Goal: Task Accomplishment & Management: Manage account settings

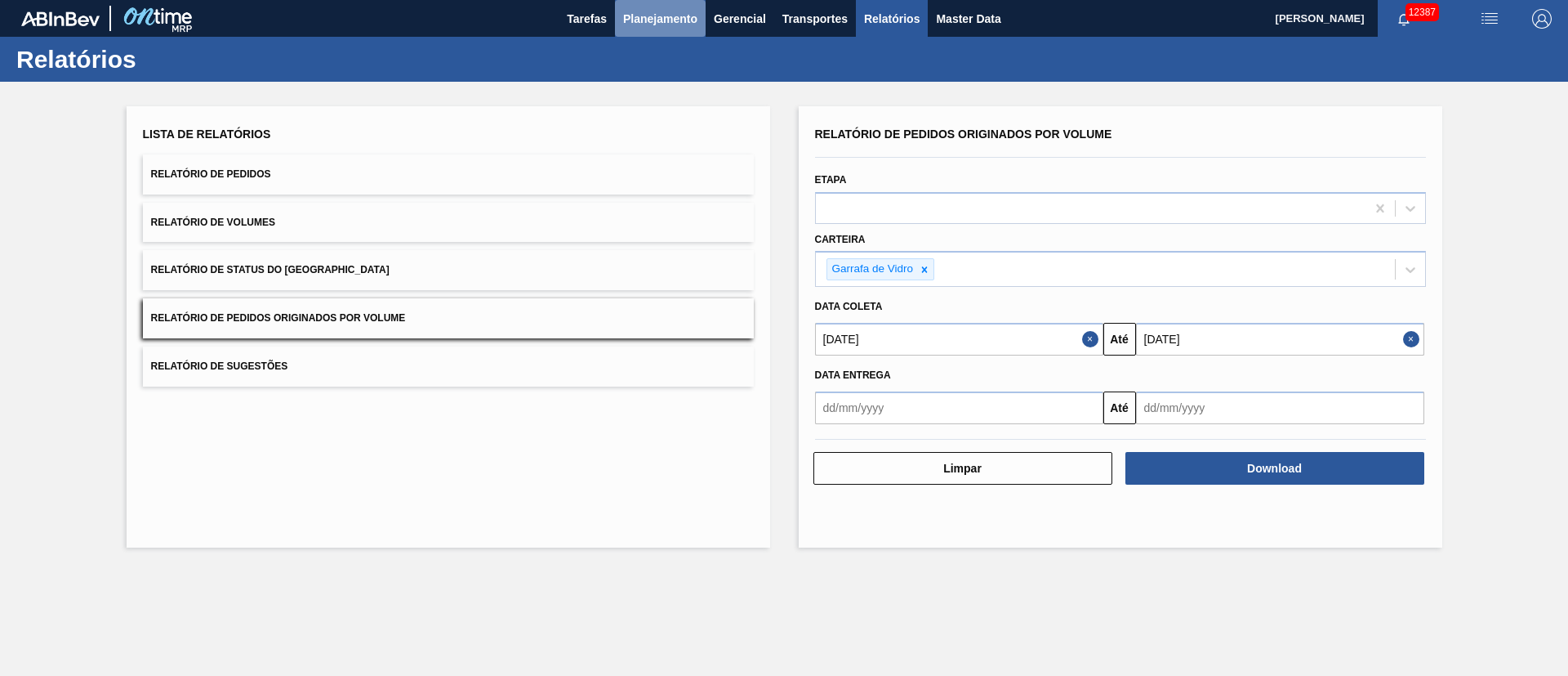
click at [667, 16] on span "Planejamento" at bounding box center [660, 19] width 74 height 19
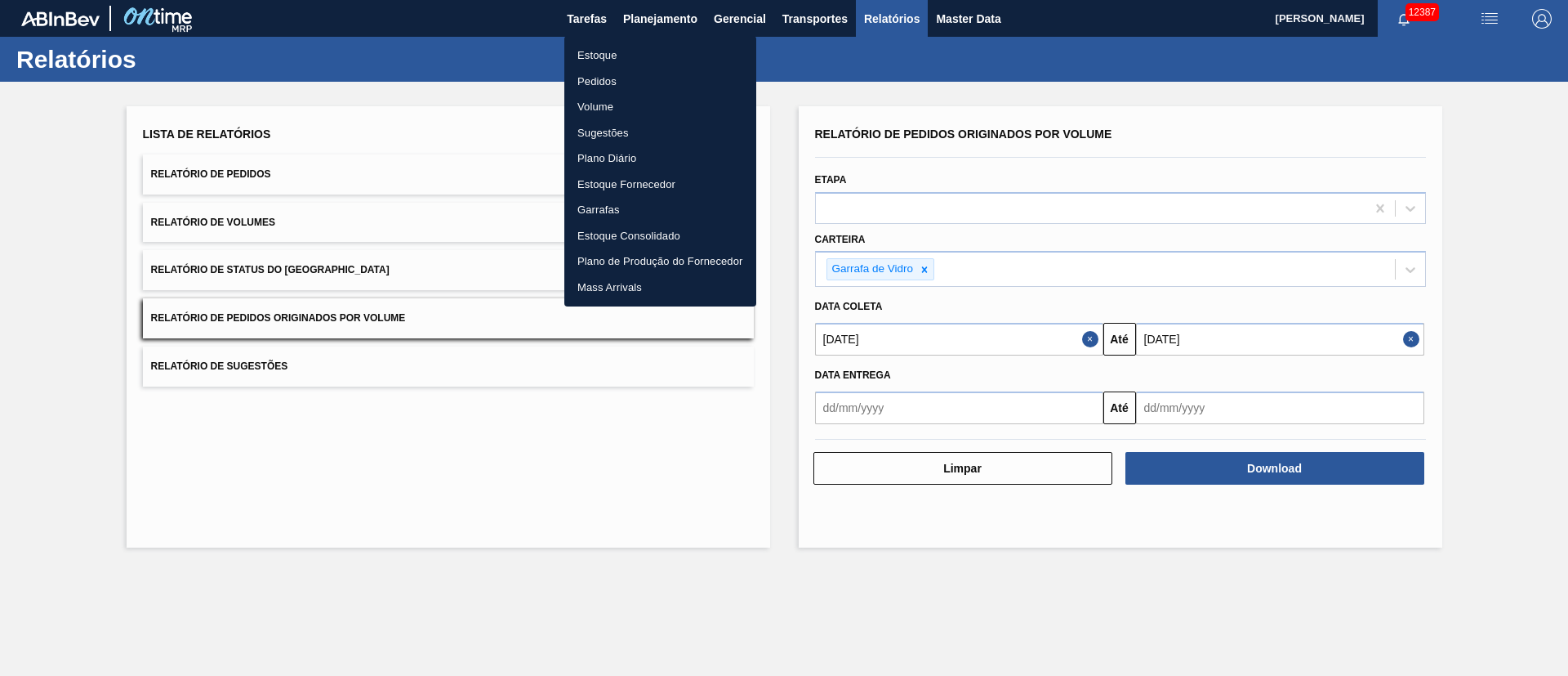
click at [608, 79] on li "Pedidos" at bounding box center [660, 81] width 192 height 26
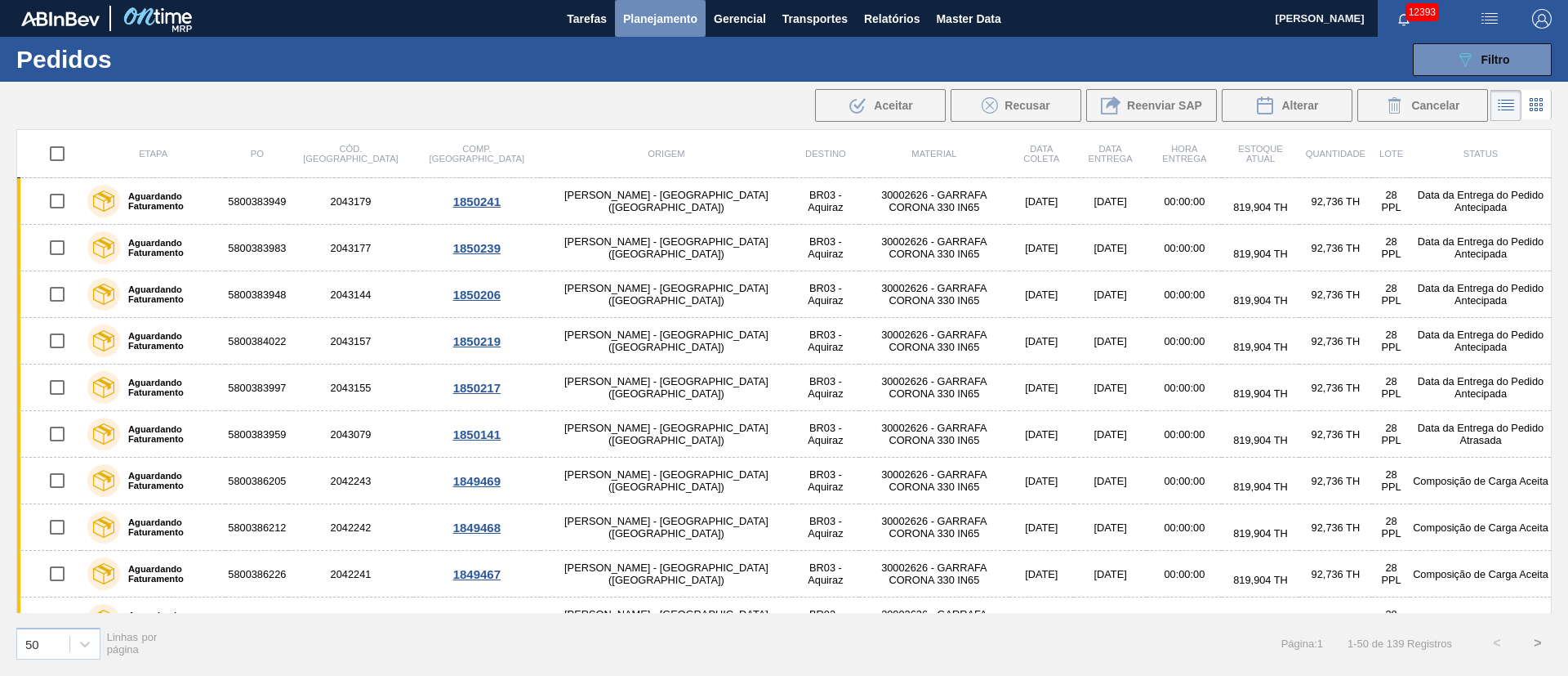
click at [678, 16] on span "Planejamento" at bounding box center [660, 19] width 74 height 19
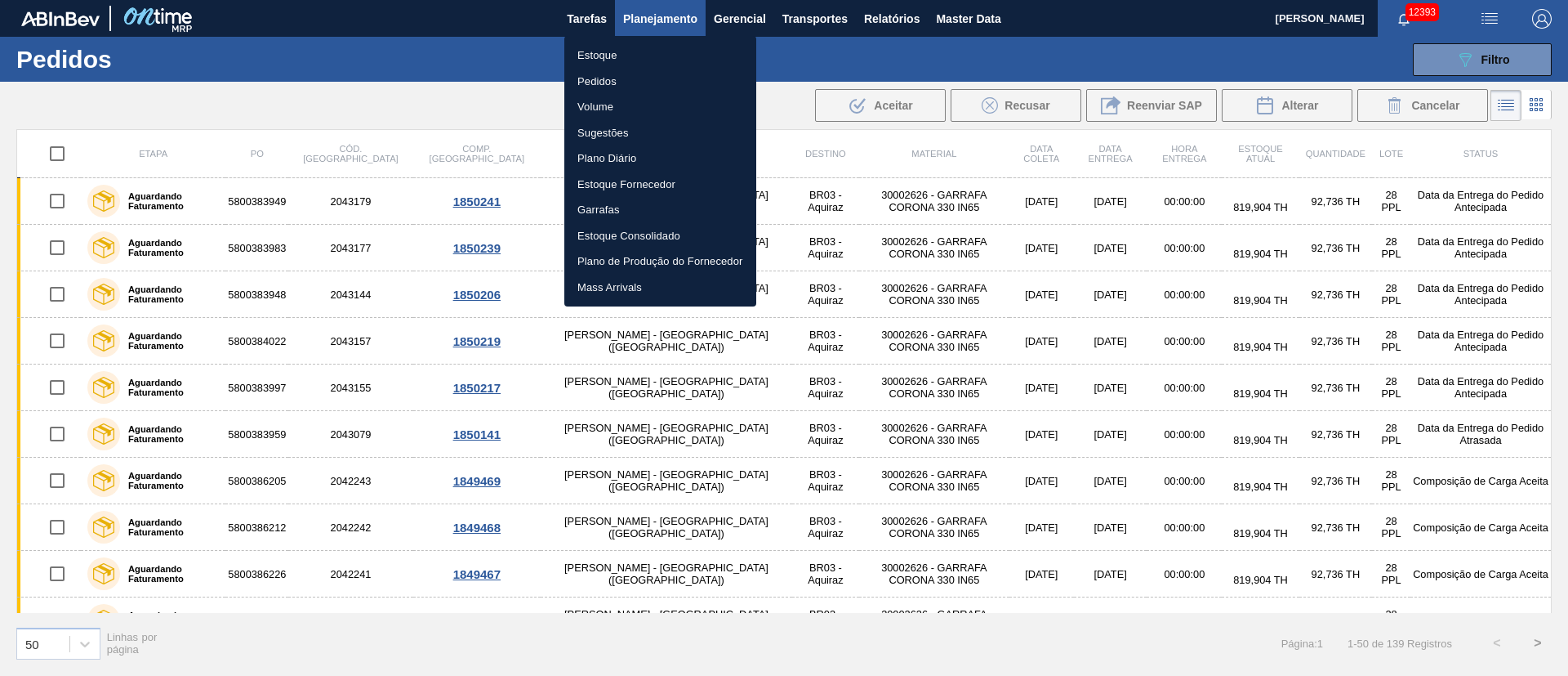
click at [614, 74] on li "Pedidos" at bounding box center [660, 81] width 192 height 26
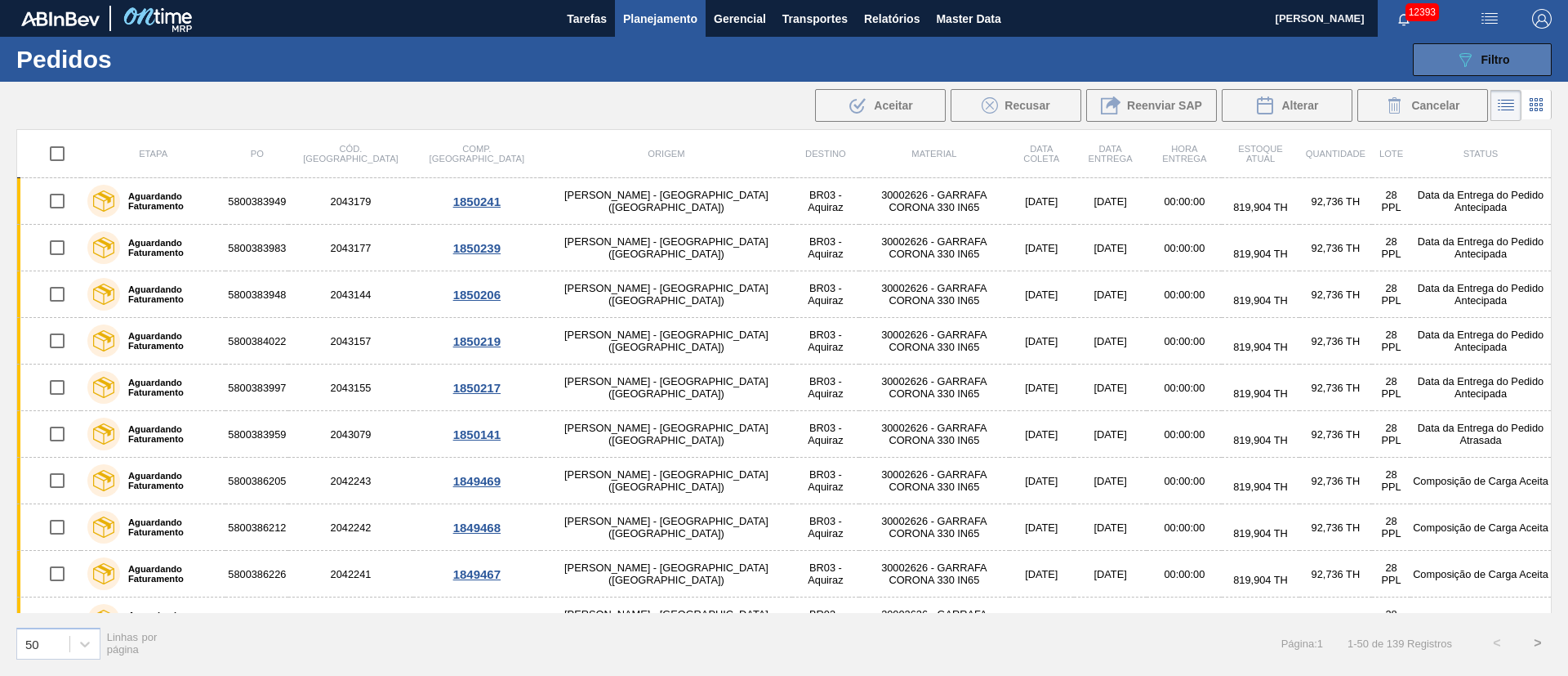
click at [1499, 62] on span "Filtro" at bounding box center [1496, 59] width 29 height 13
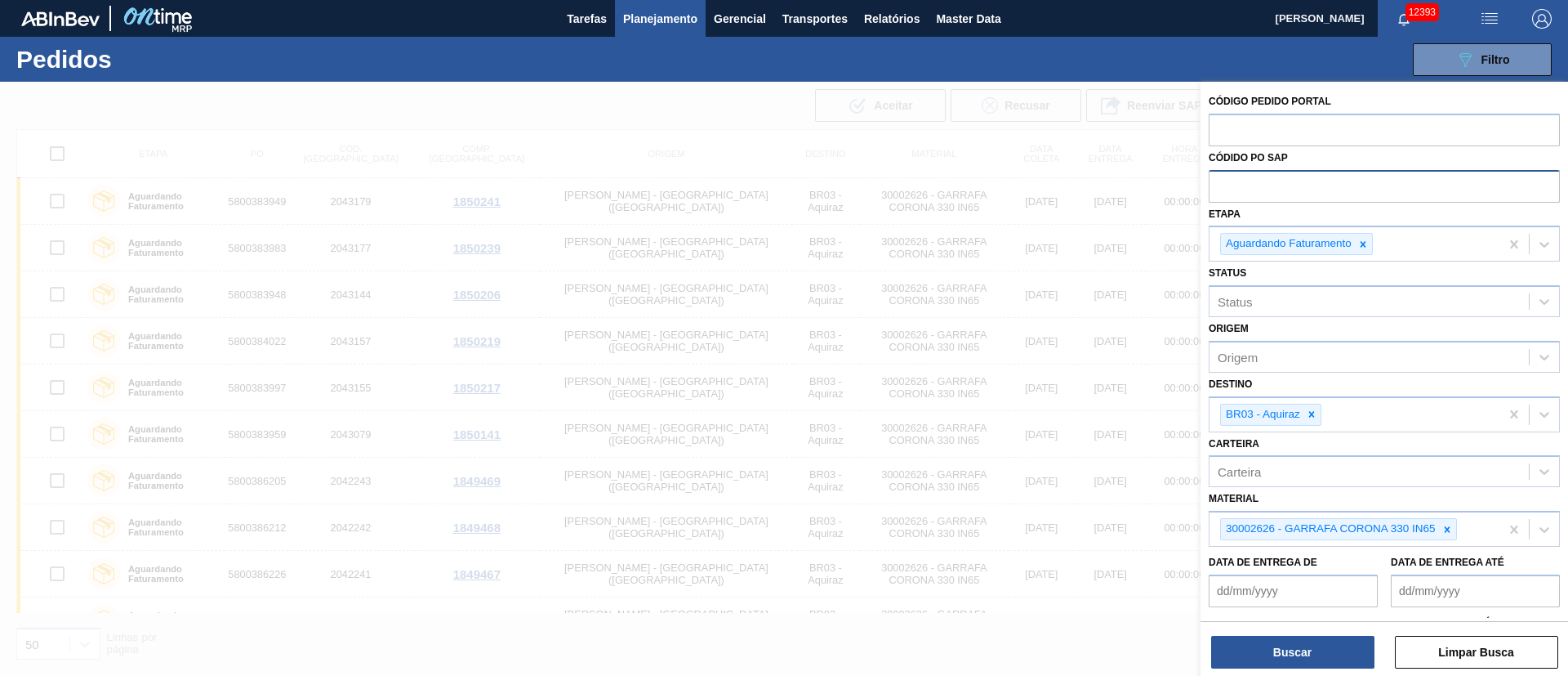
click at [1277, 178] on input "text" at bounding box center [1384, 186] width 351 height 31
paste input "text"
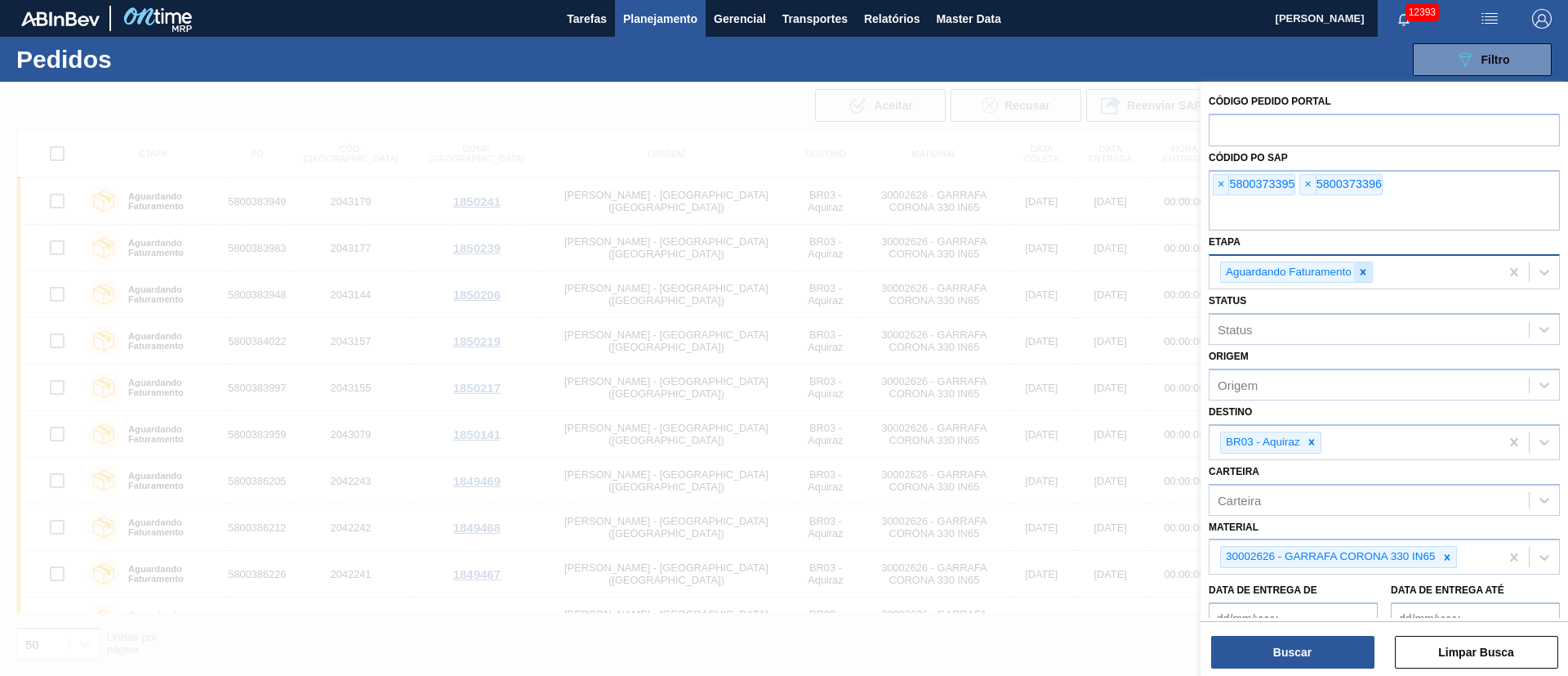
click at [1366, 274] on icon at bounding box center [1363, 272] width 11 height 11
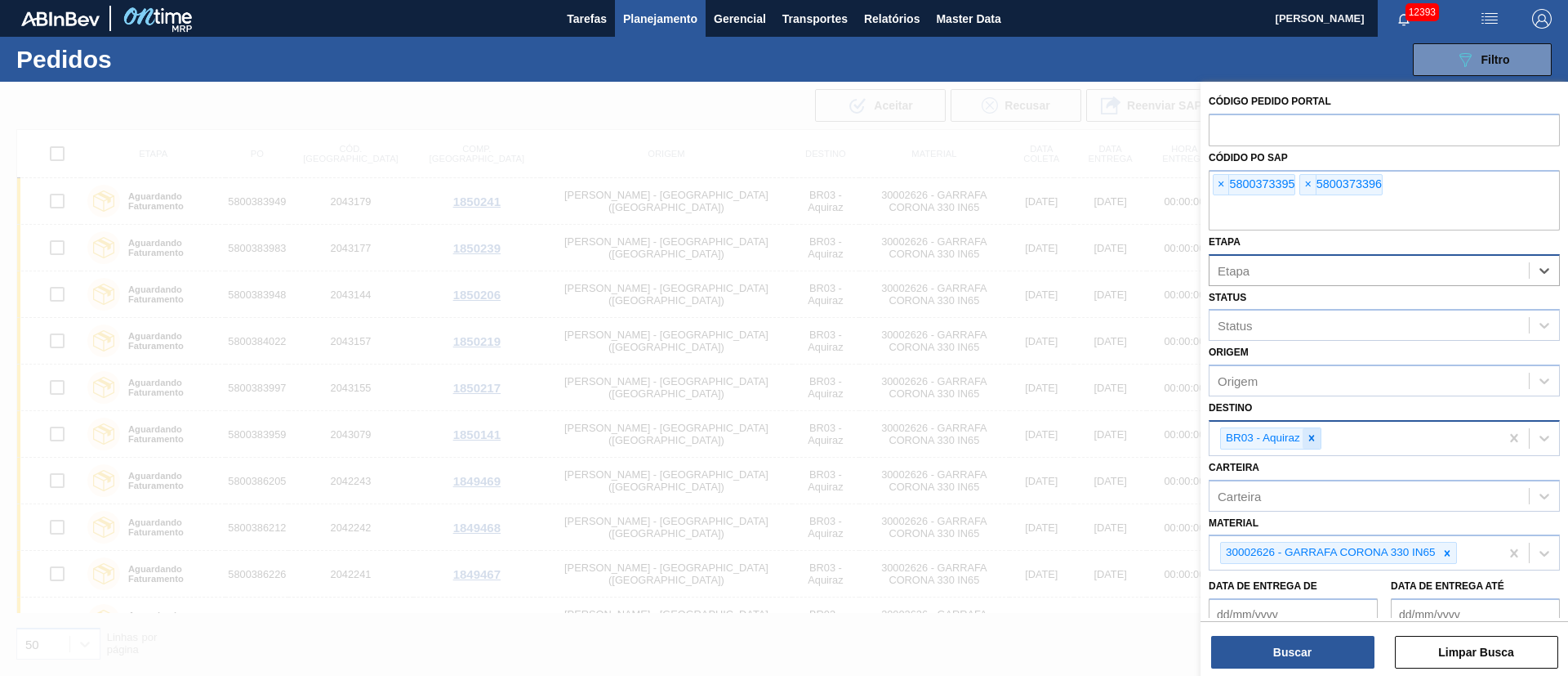
drag, startPoint x: 1305, startPoint y: 432, endPoint x: 1304, endPoint y: 443, distance: 11.0
click at [1304, 434] on div at bounding box center [1312, 438] width 18 height 20
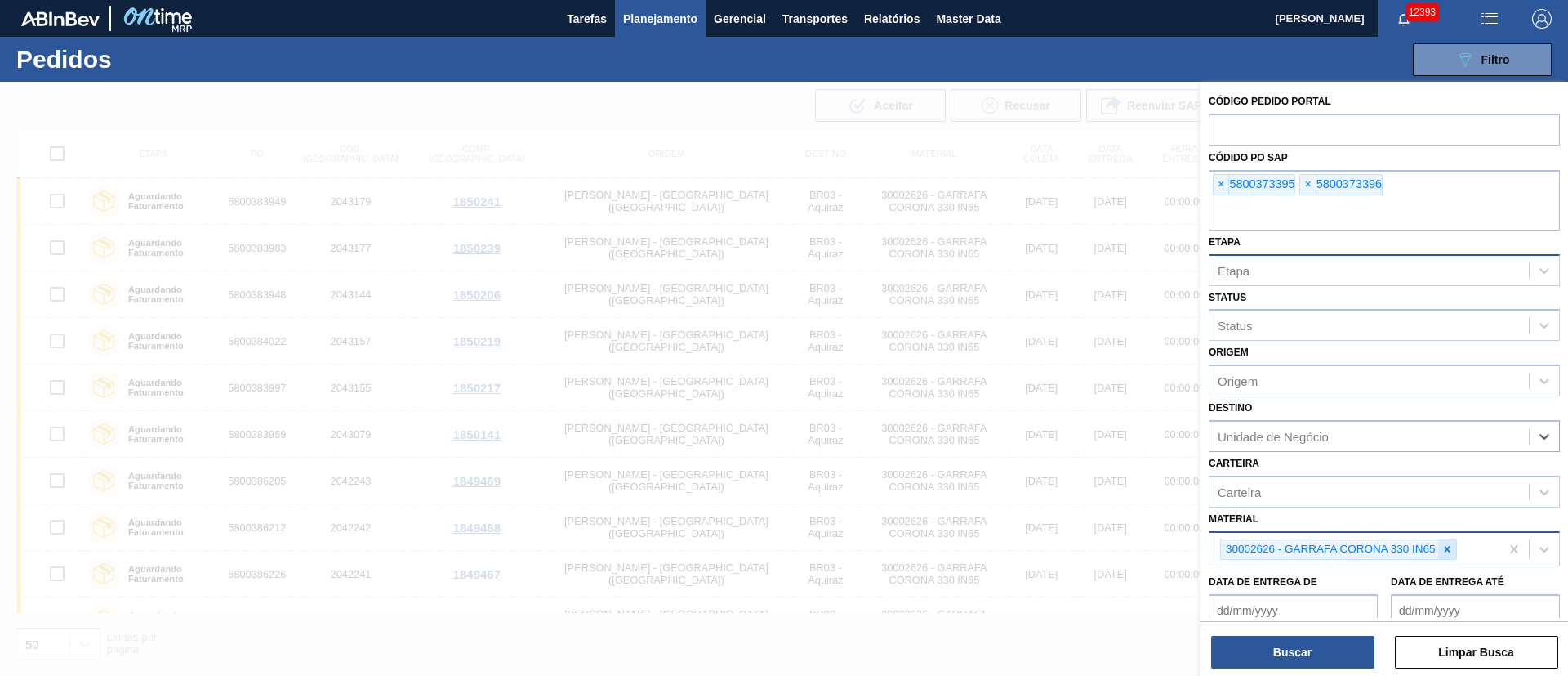
click at [1446, 544] on icon at bounding box center [1448, 549] width 11 height 11
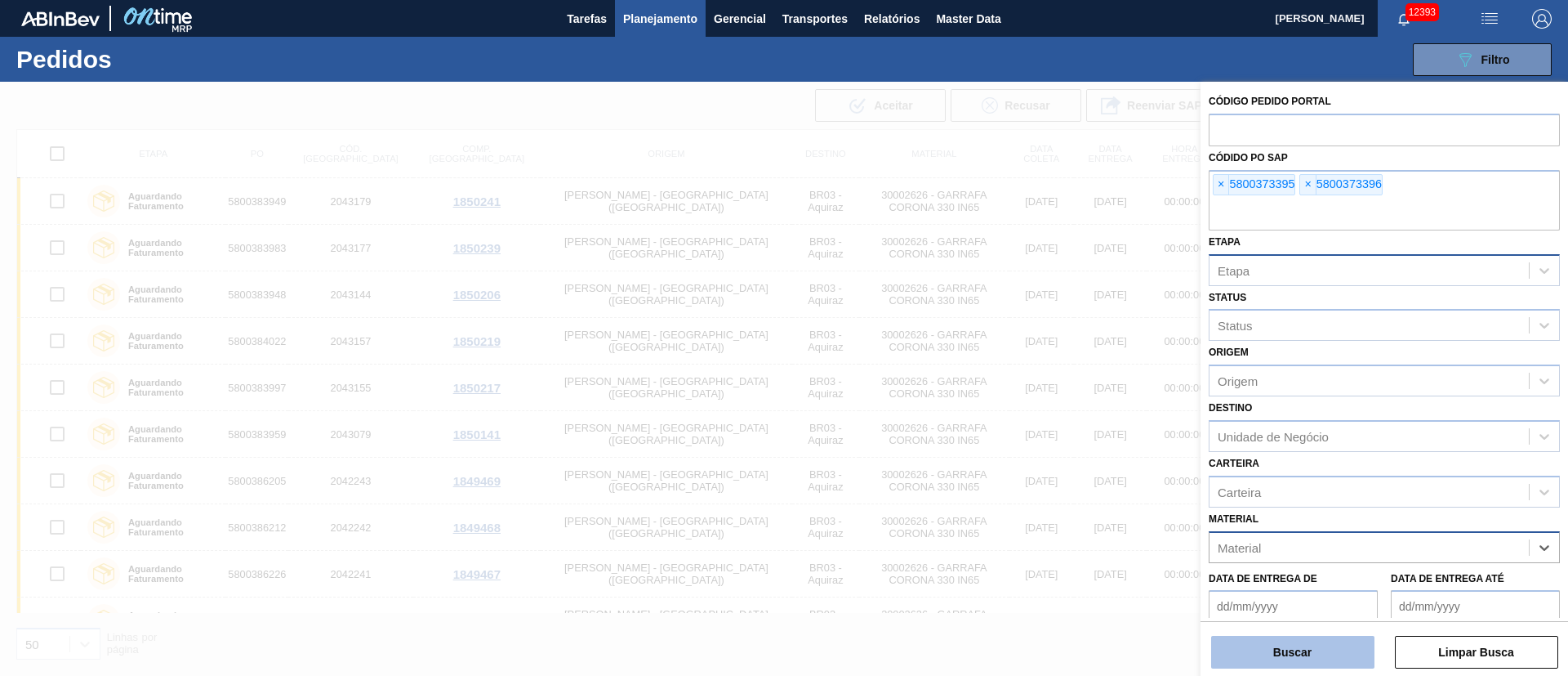
click at [1304, 650] on button "Buscar" at bounding box center [1293, 652] width 164 height 32
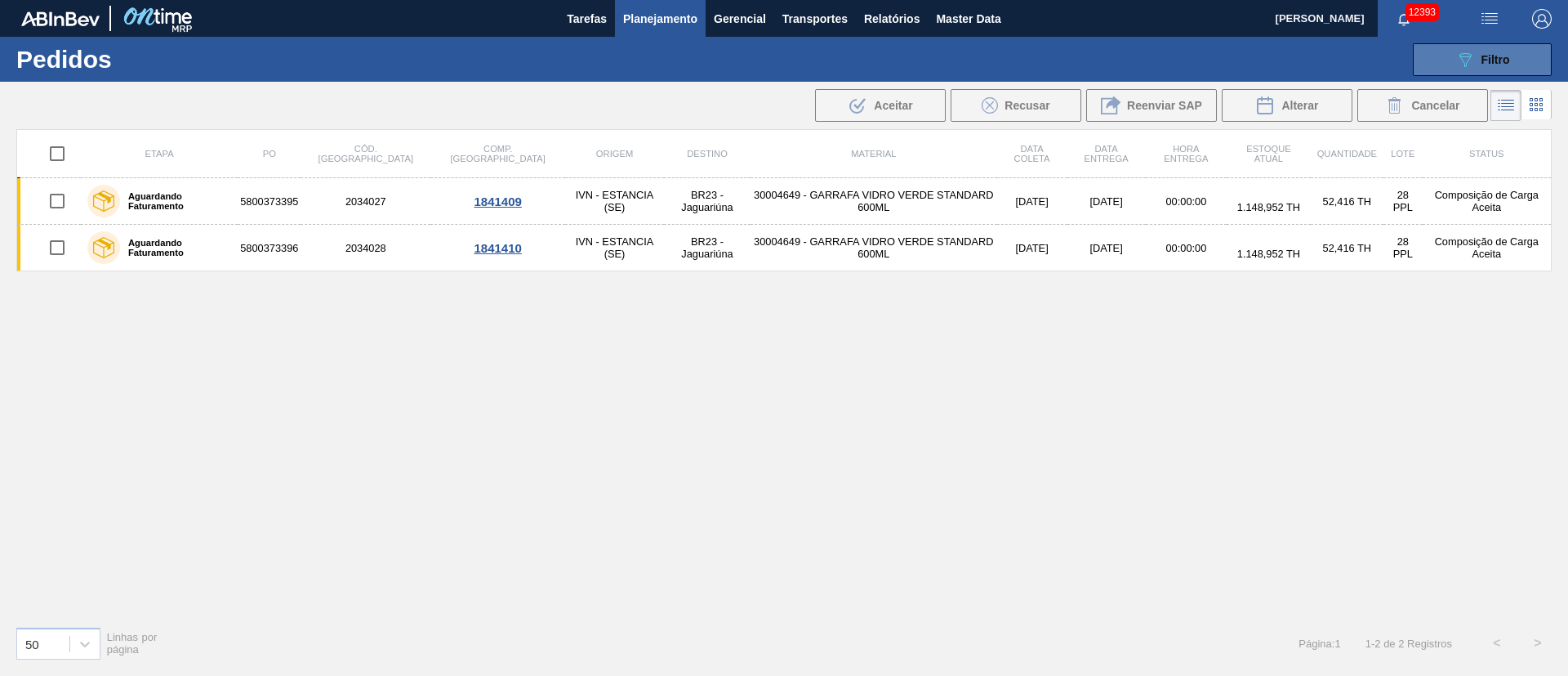
click at [1508, 45] on button "089F7B8B-B2A5-4AFE-B5C0-19BA573D28AC Filtro" at bounding box center [1483, 59] width 139 height 32
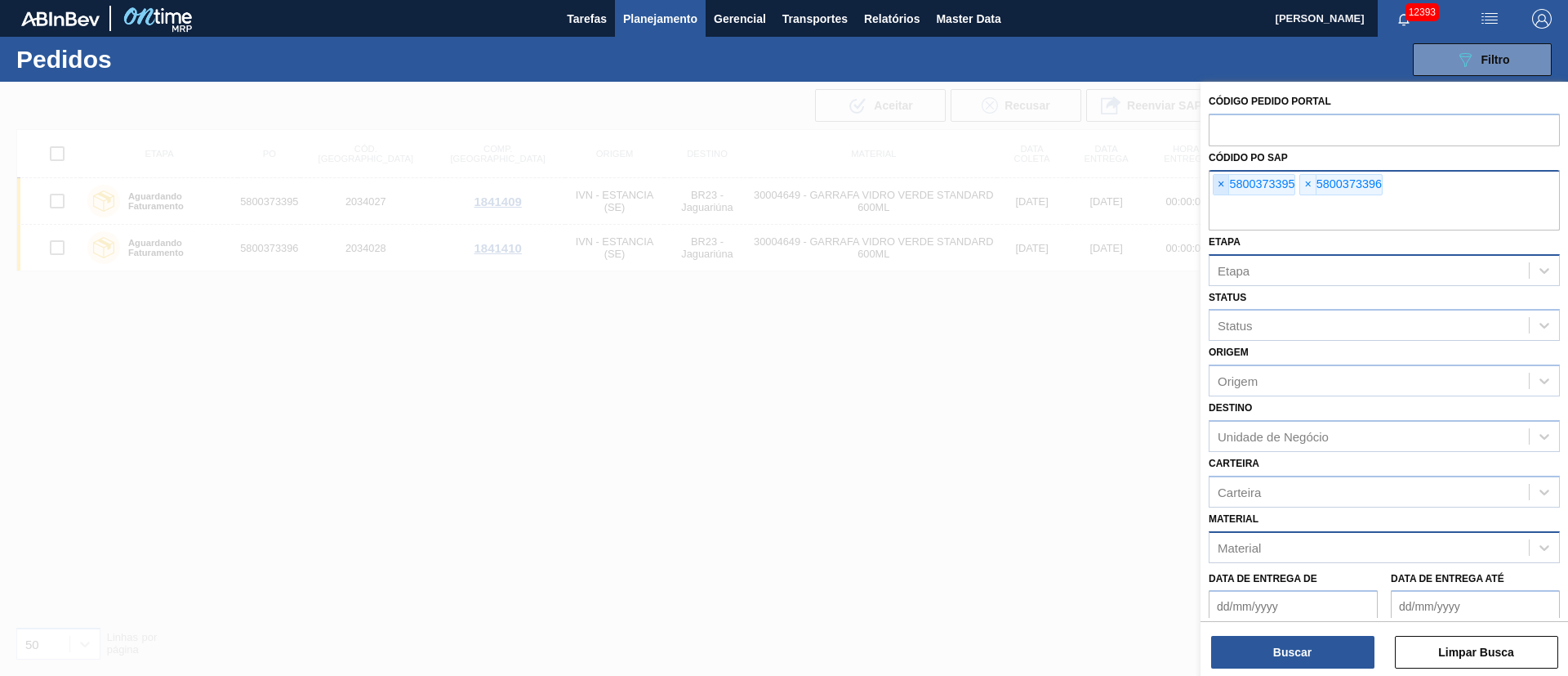
click at [1220, 184] on span "×" at bounding box center [1221, 184] width 16 height 19
click at [1220, 199] on input "text" at bounding box center [1384, 215] width 351 height 31
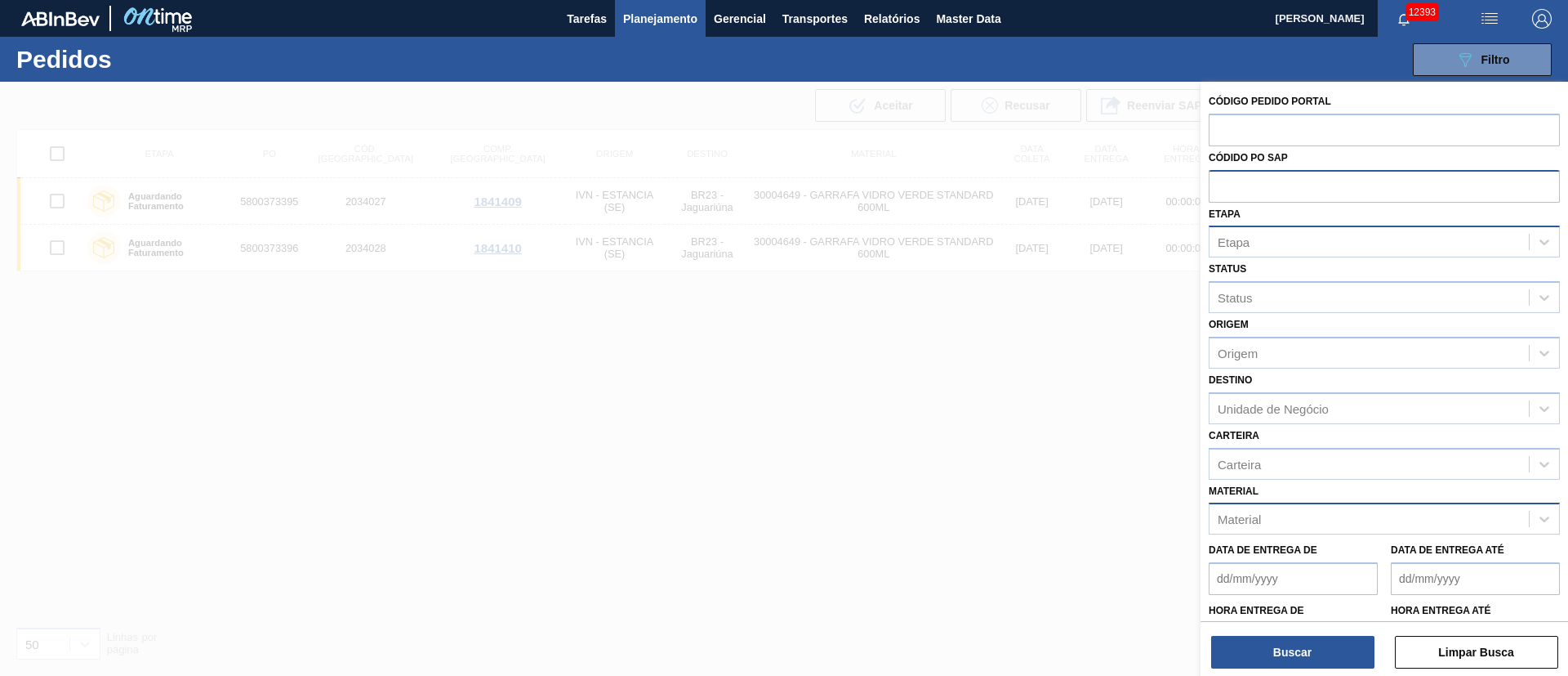
click at [1220, 184] on input "text" at bounding box center [1384, 186] width 351 height 31
type input "f"
click at [1271, 254] on div "Etapa" at bounding box center [1384, 242] width 351 height 31
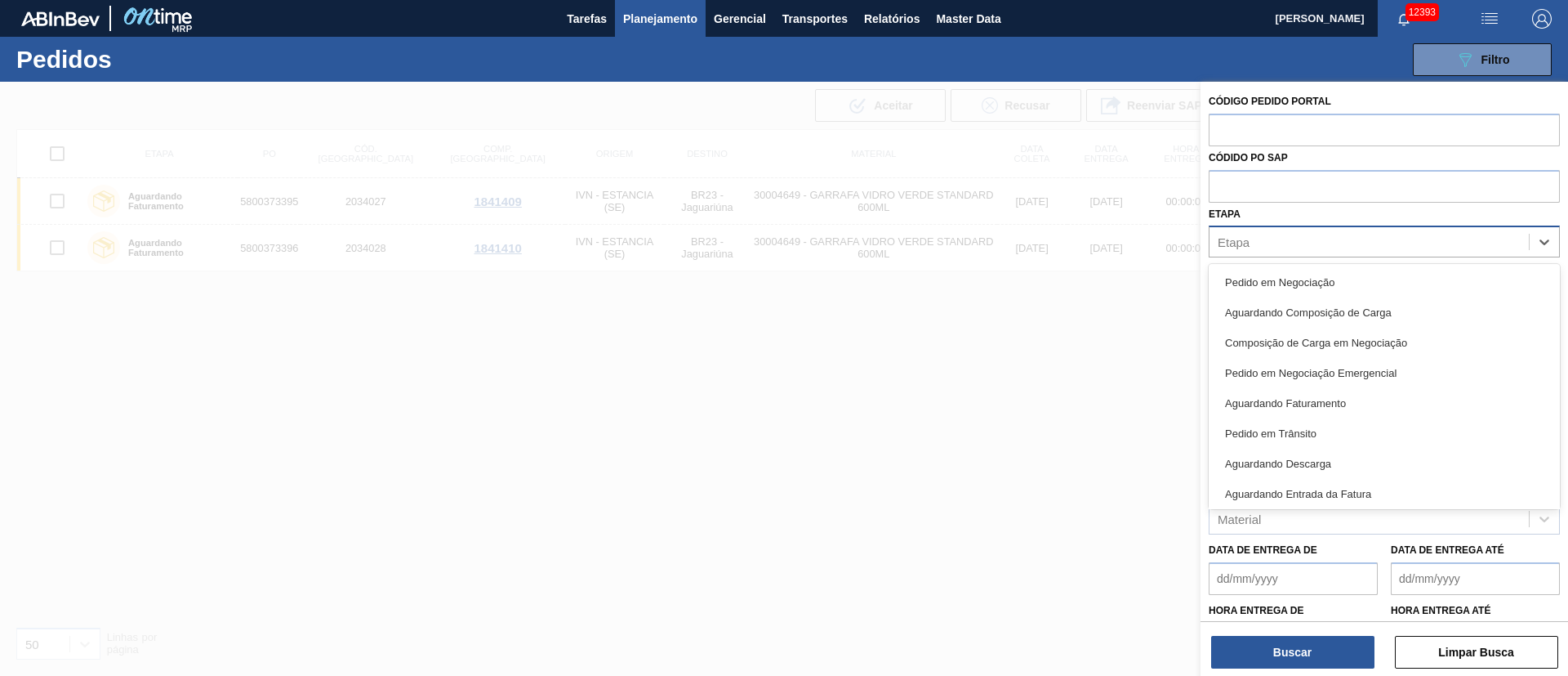
click at [1268, 233] on div "Etapa" at bounding box center [1369, 243] width 319 height 24
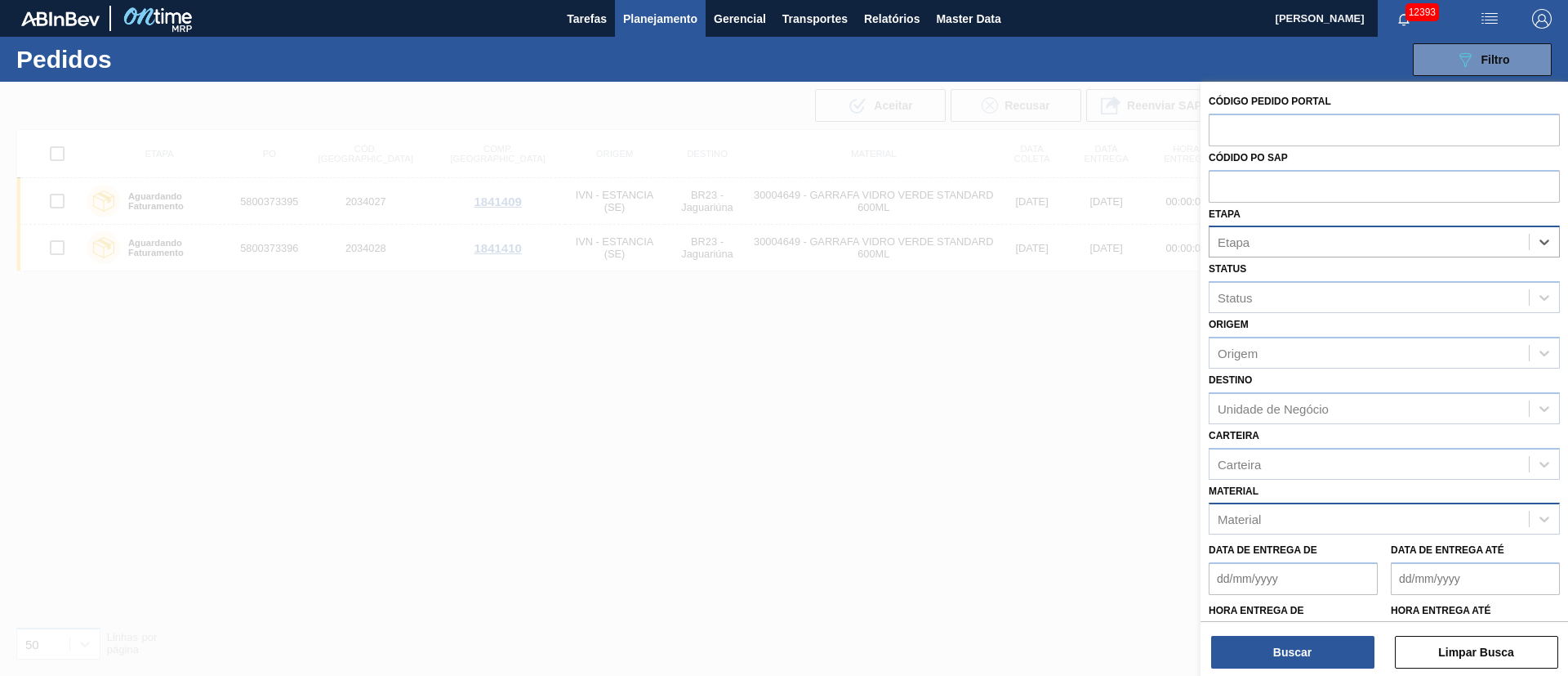
click at [1268, 233] on div "Etapa" at bounding box center [1369, 243] width 319 height 24
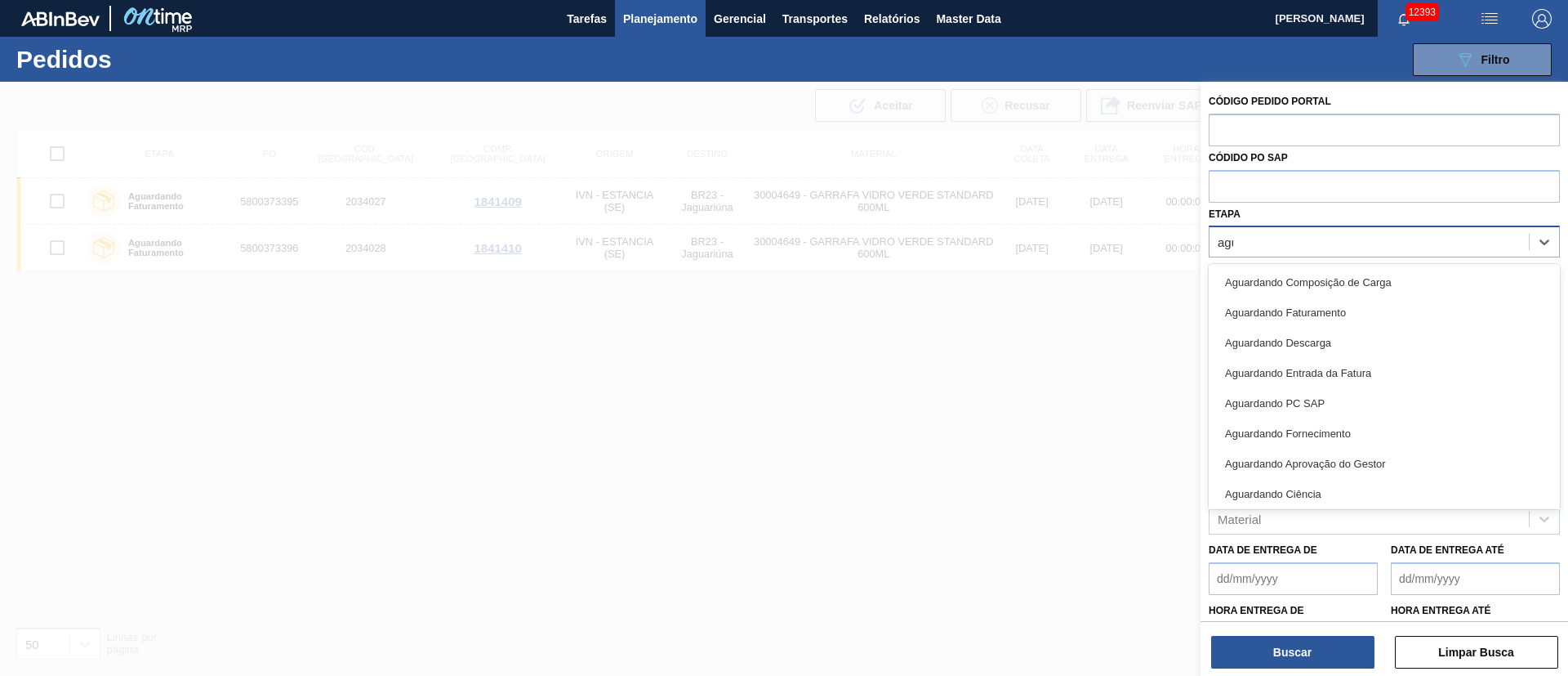
type input "aguar"
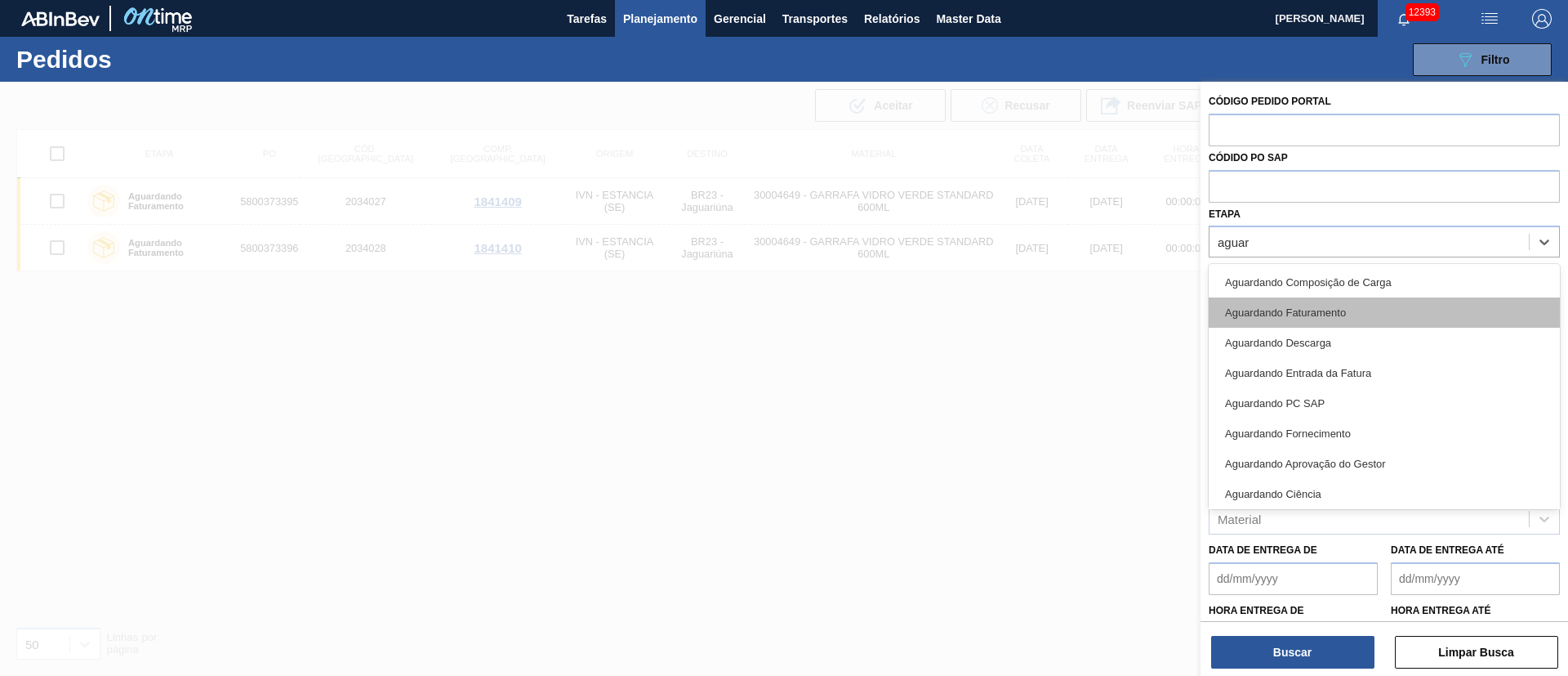
click at [1281, 310] on div "Aguardando Faturamento" at bounding box center [1384, 312] width 351 height 31
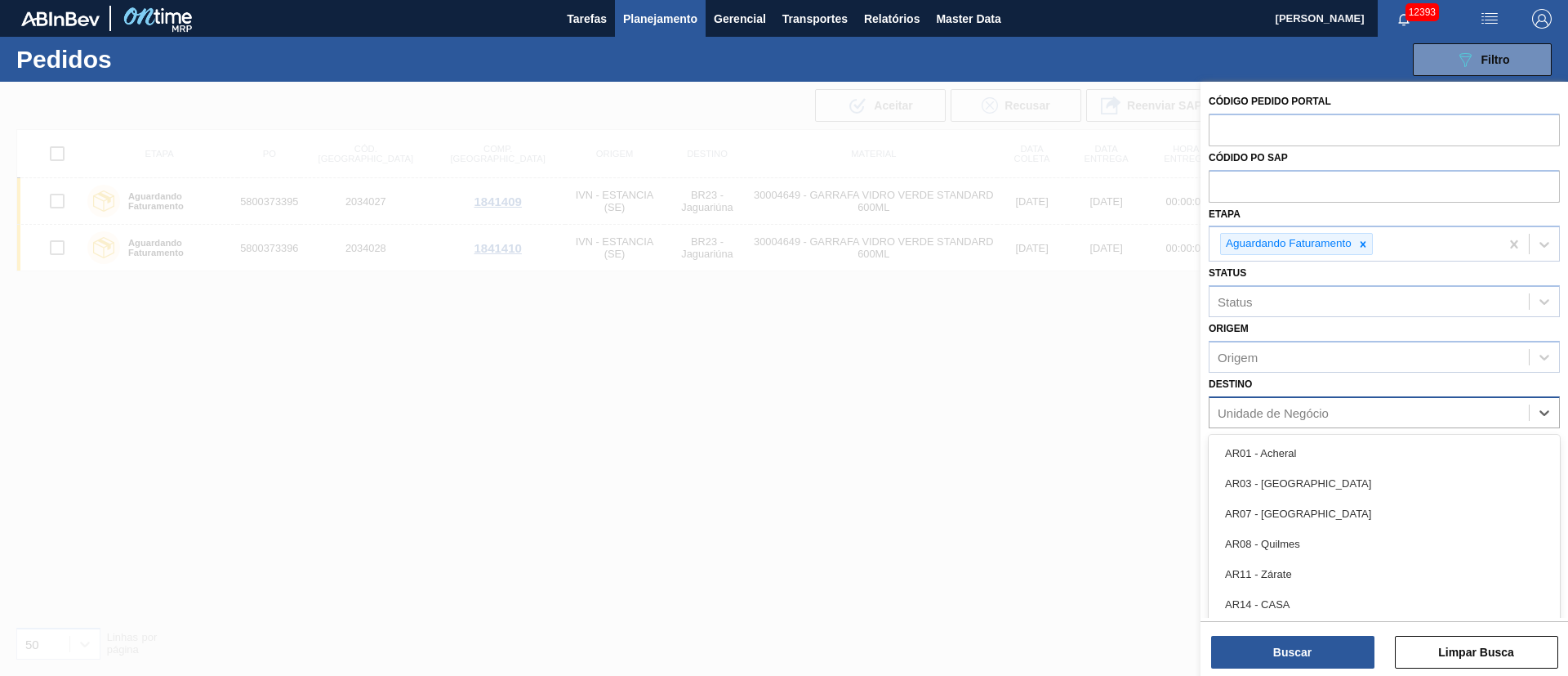
click at [1271, 414] on div "Unidade de Negócio" at bounding box center [1274, 412] width 111 height 14
type input "19"
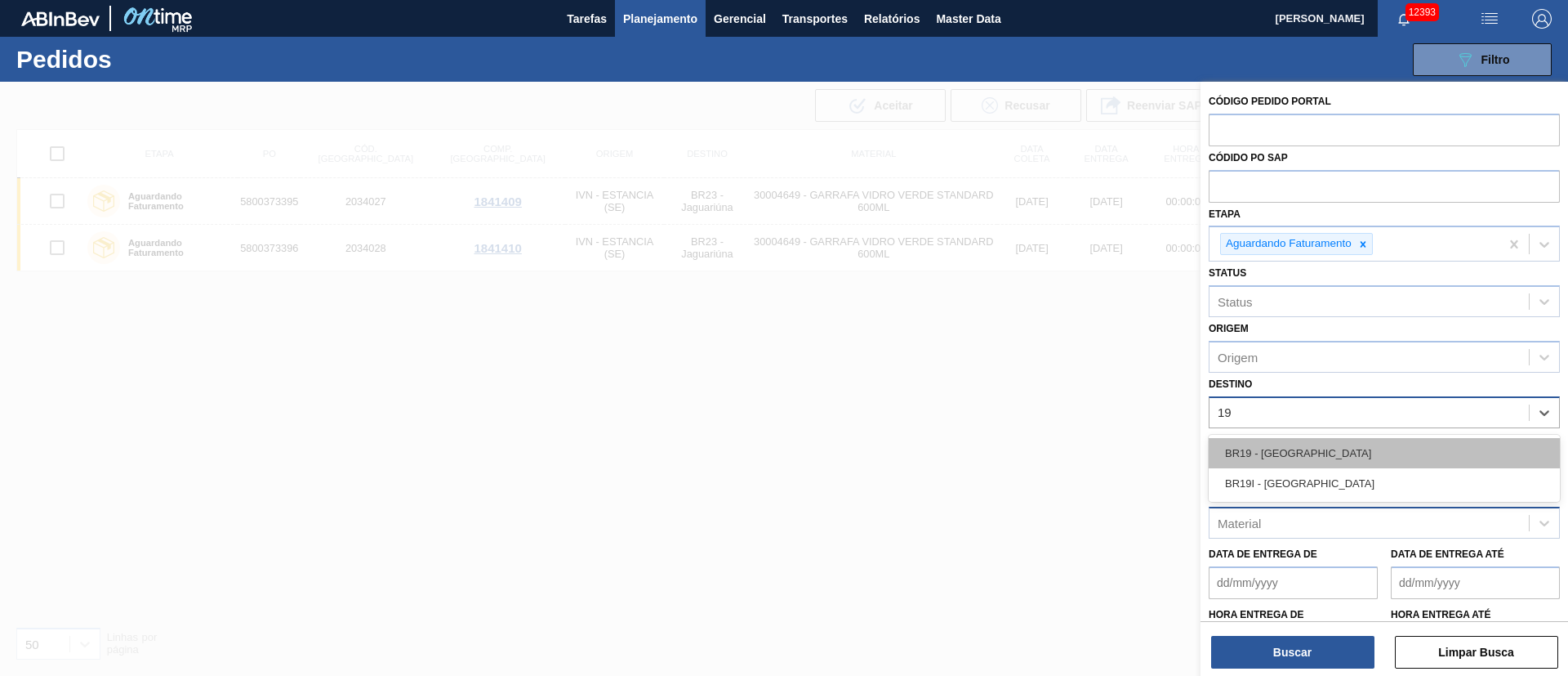
click at [1252, 466] on div "BR19 - [GEOGRAPHIC_DATA]" at bounding box center [1384, 453] width 351 height 31
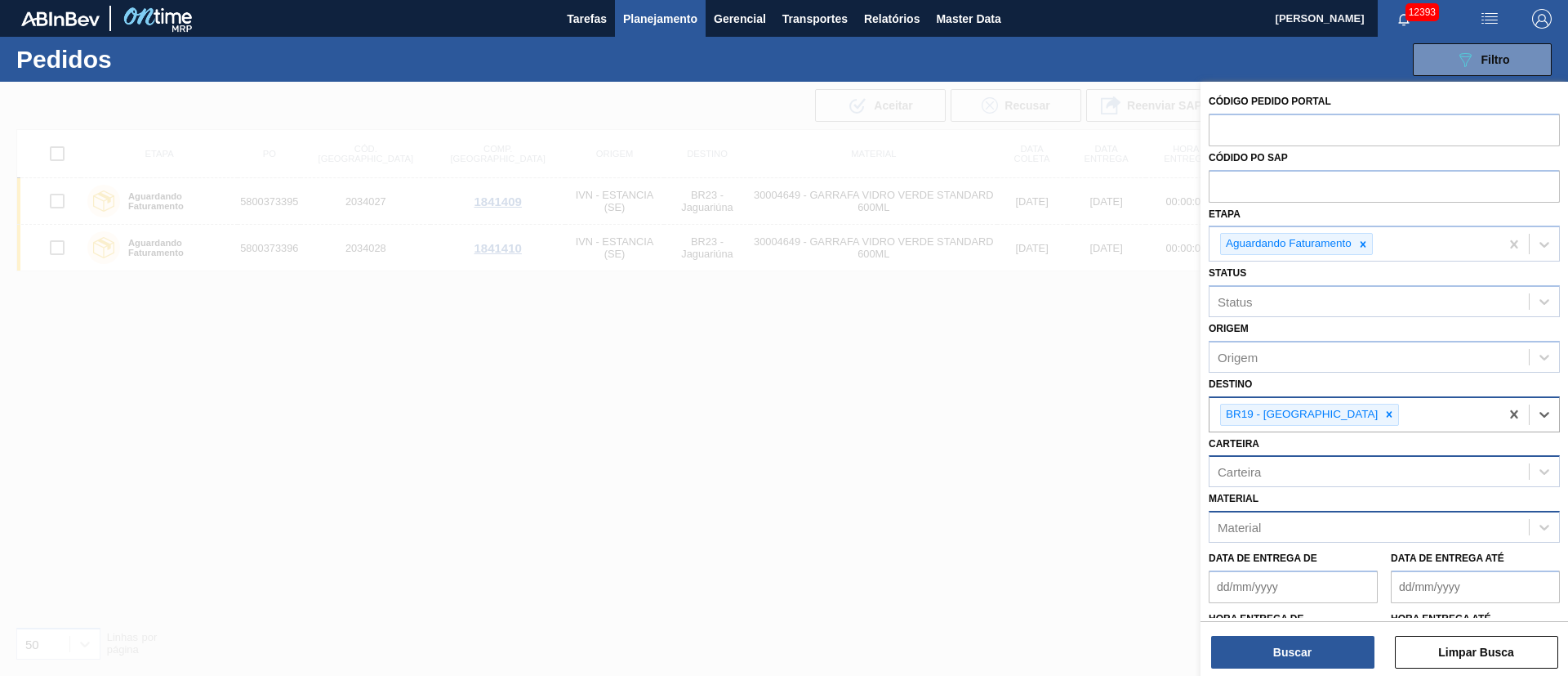
click at [1244, 463] on div "Carteira" at bounding box center [1369, 472] width 319 height 24
type input "3000"
click at [1269, 471] on div "3000" at bounding box center [1369, 472] width 319 height 24
type input "1"
type input "3"
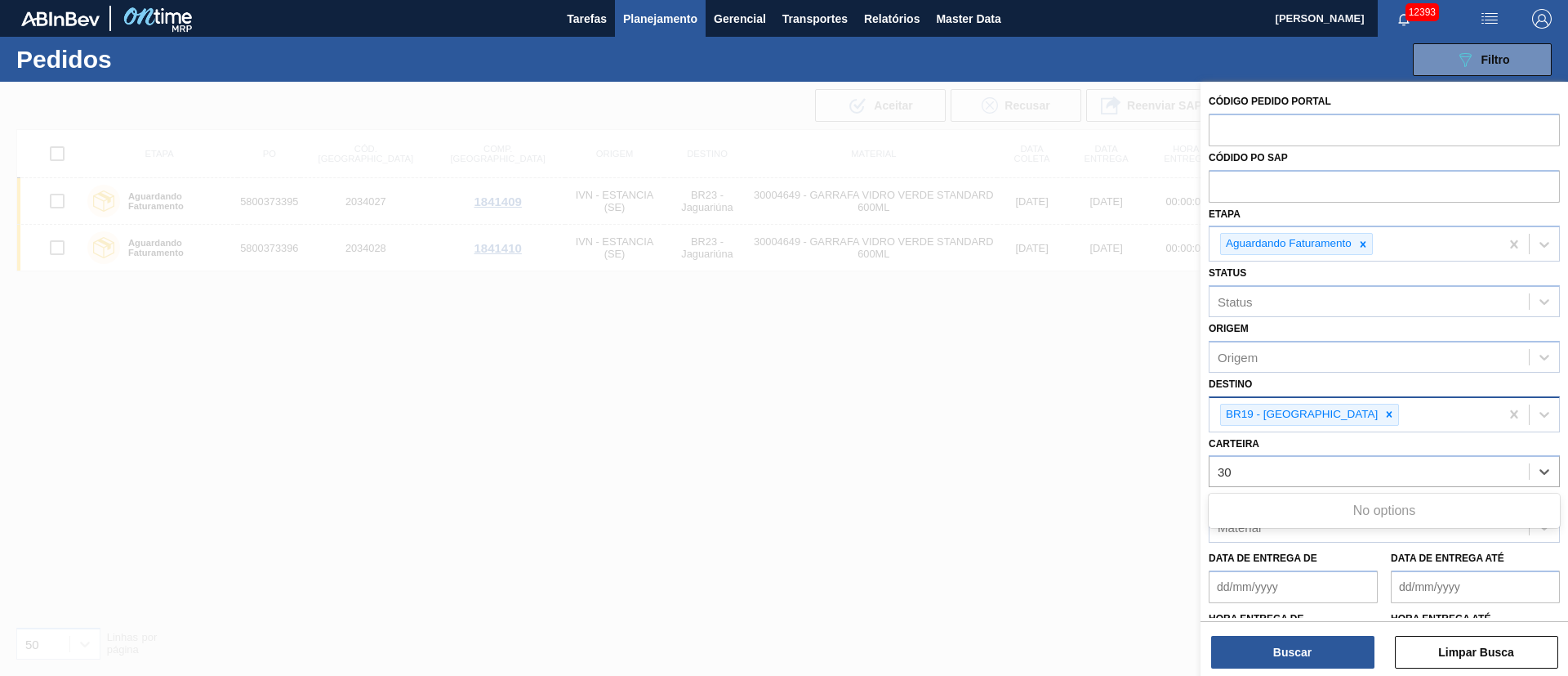
type input "3"
click at [1300, 546] on div "Data de Entrega de" at bounding box center [1293, 574] width 169 height 56
click at [1255, 529] on div "Material" at bounding box center [1239, 527] width 44 height 14
type input "30018527"
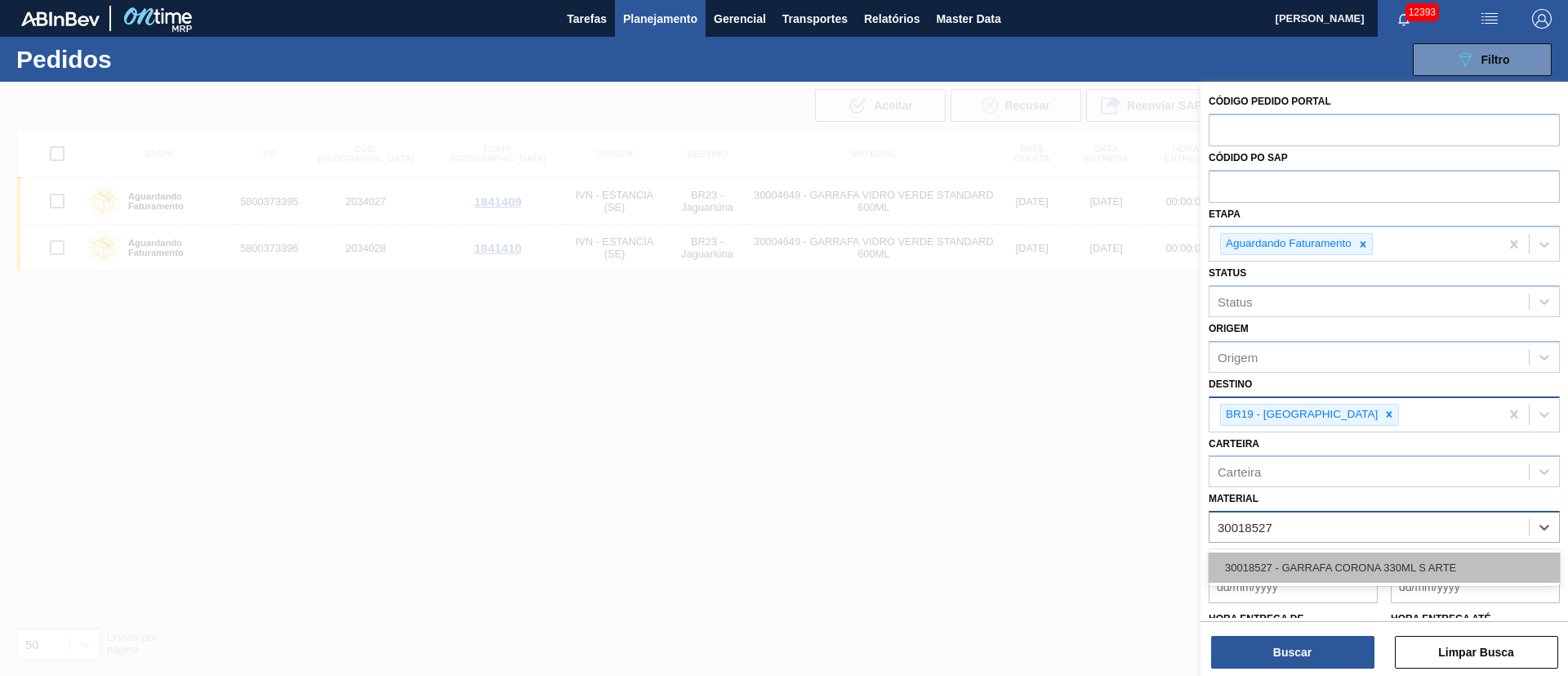
click at [1349, 561] on div "30018527 - GARRAFA CORONA 330ML S ARTE" at bounding box center [1384, 568] width 351 height 31
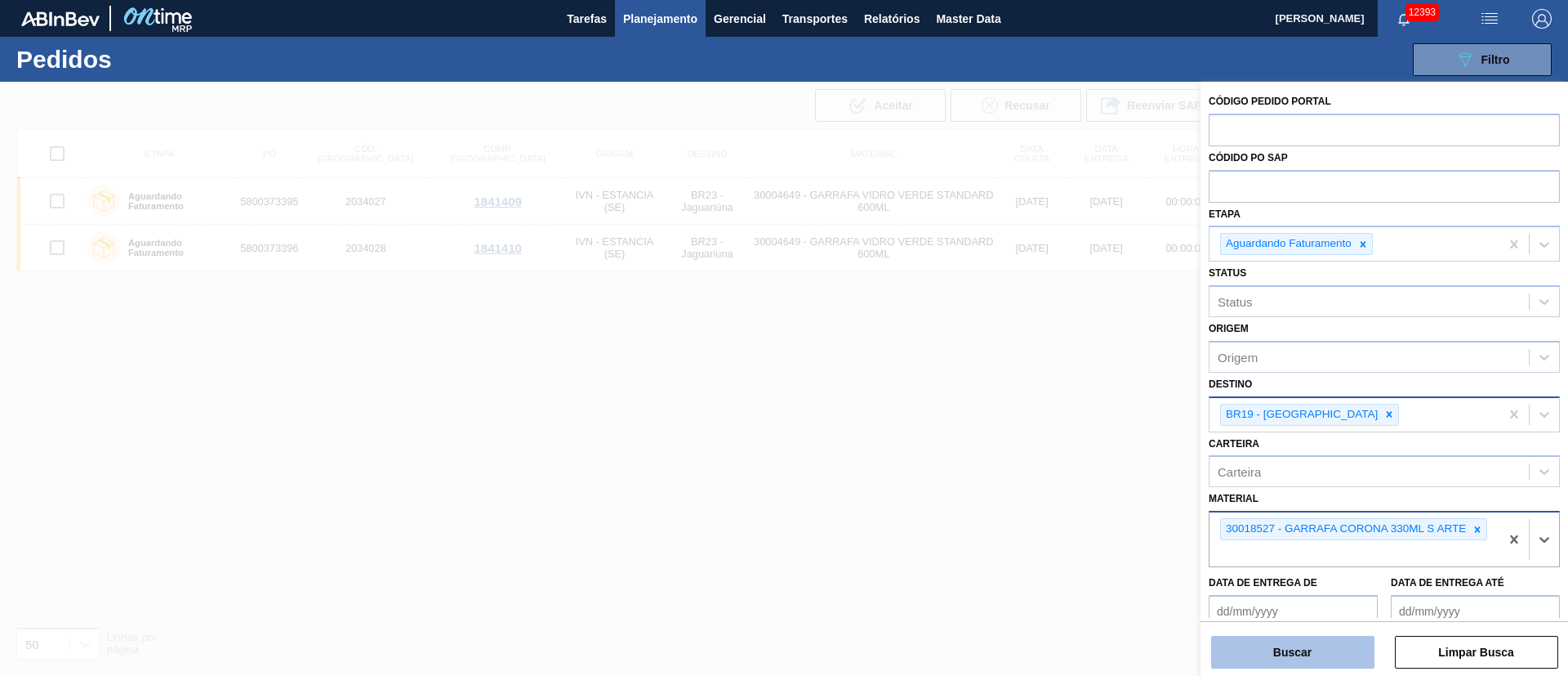
click at [1317, 660] on button "Buscar" at bounding box center [1293, 652] width 164 height 32
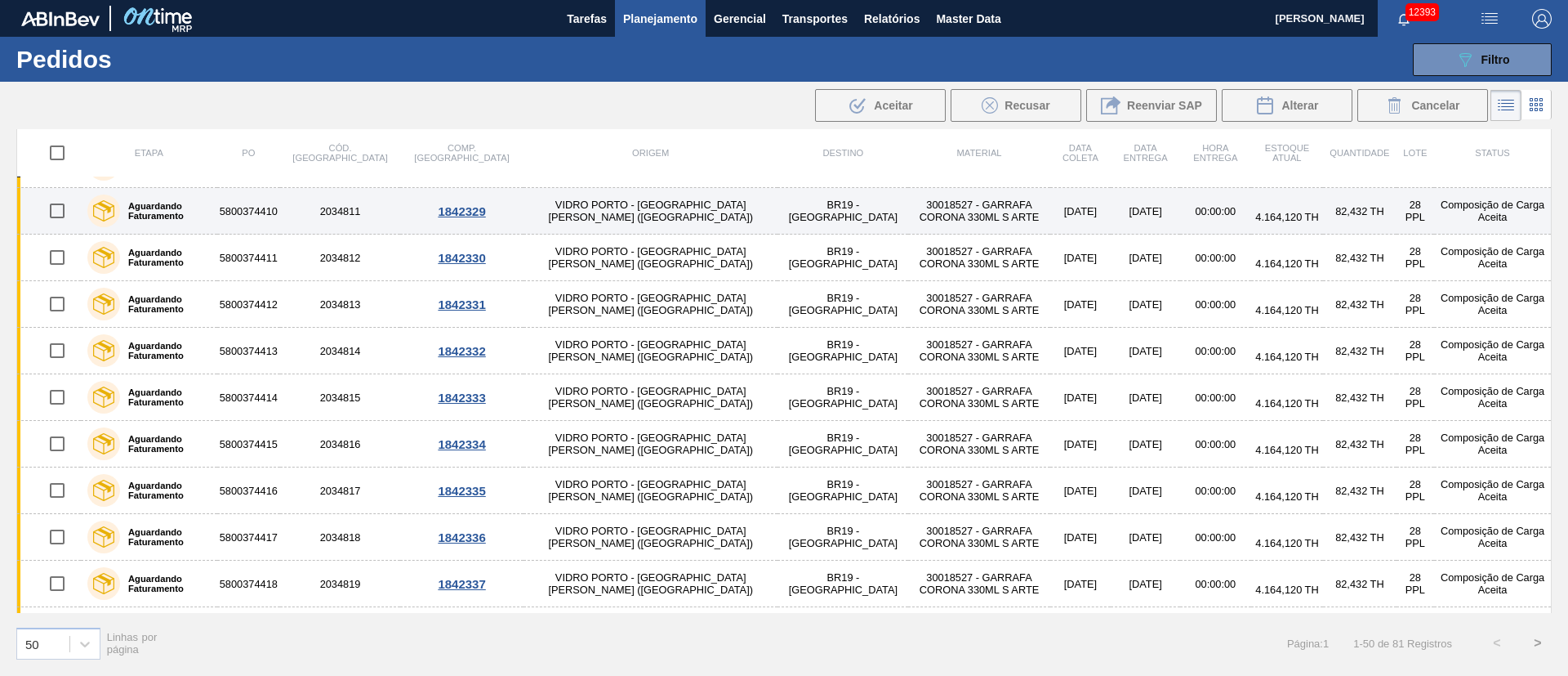
scroll to position [613, 0]
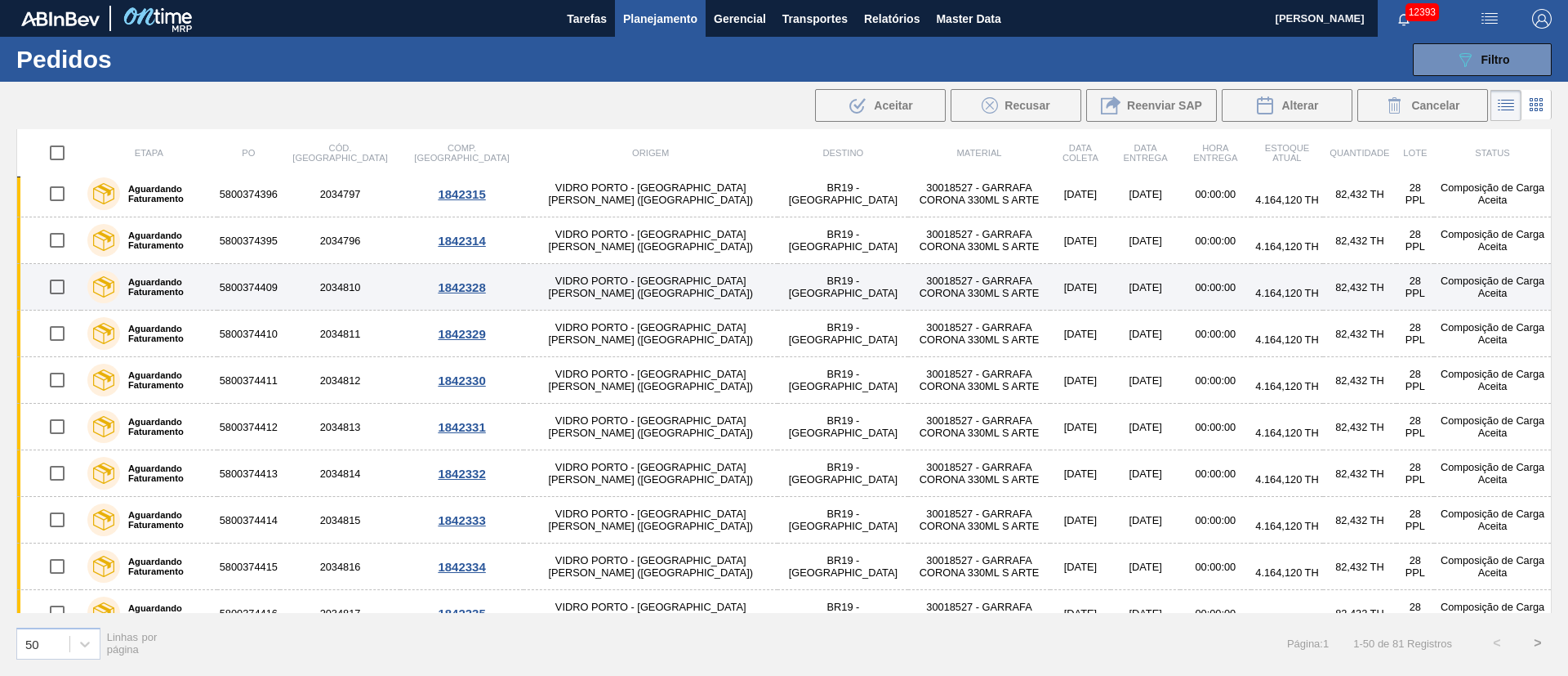
click at [56, 276] on input "checkbox" at bounding box center [56, 286] width 34 height 34
checkbox input "true"
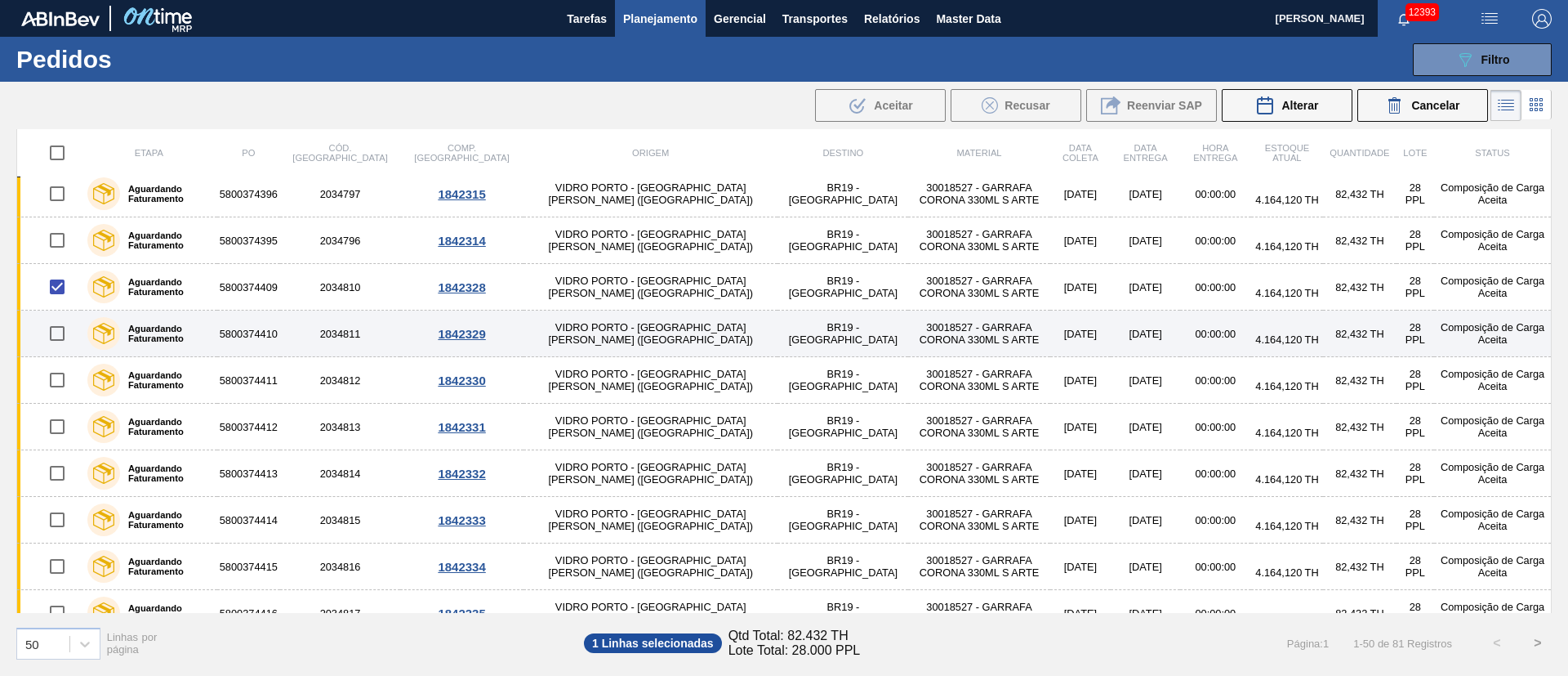
click at [63, 333] on input "checkbox" at bounding box center [56, 333] width 34 height 34
checkbox input "true"
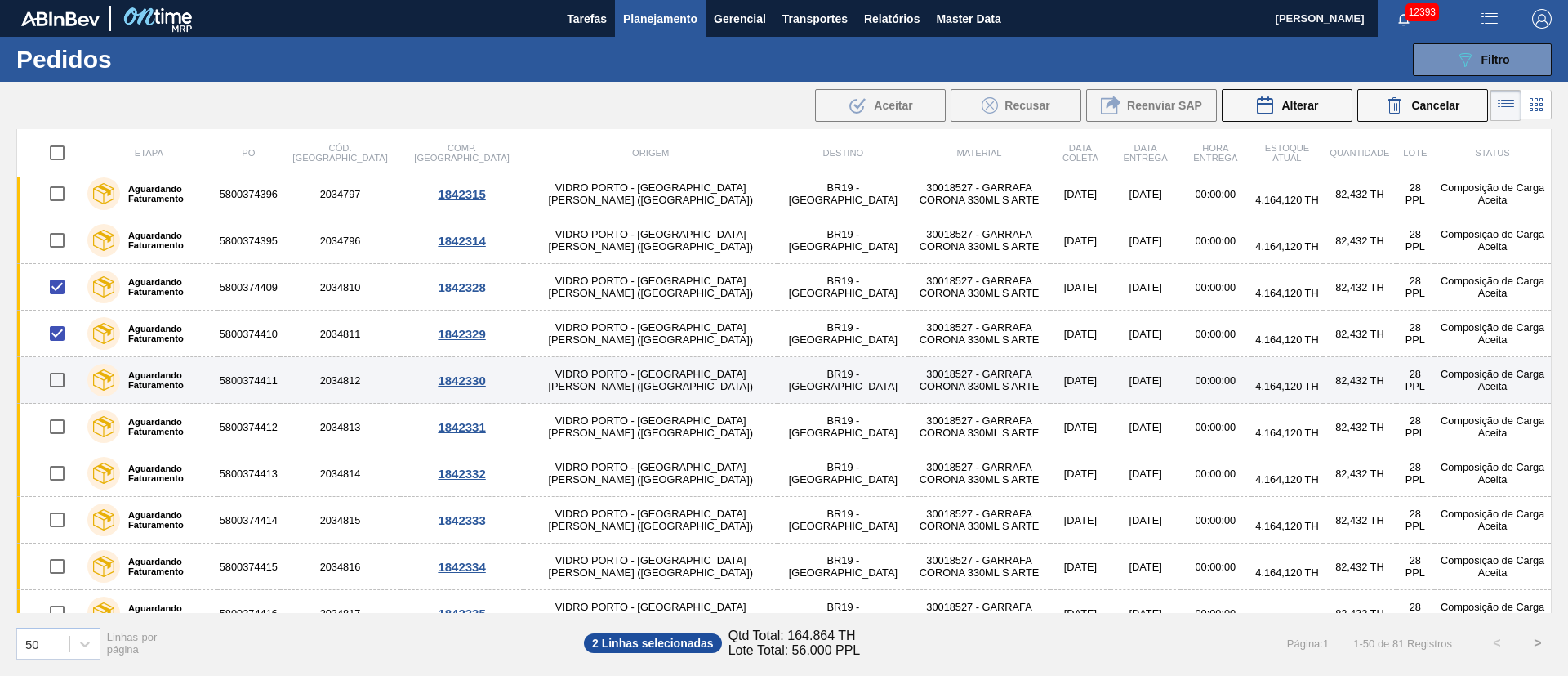
click at [56, 388] on input "checkbox" at bounding box center [56, 380] width 34 height 34
checkbox input "true"
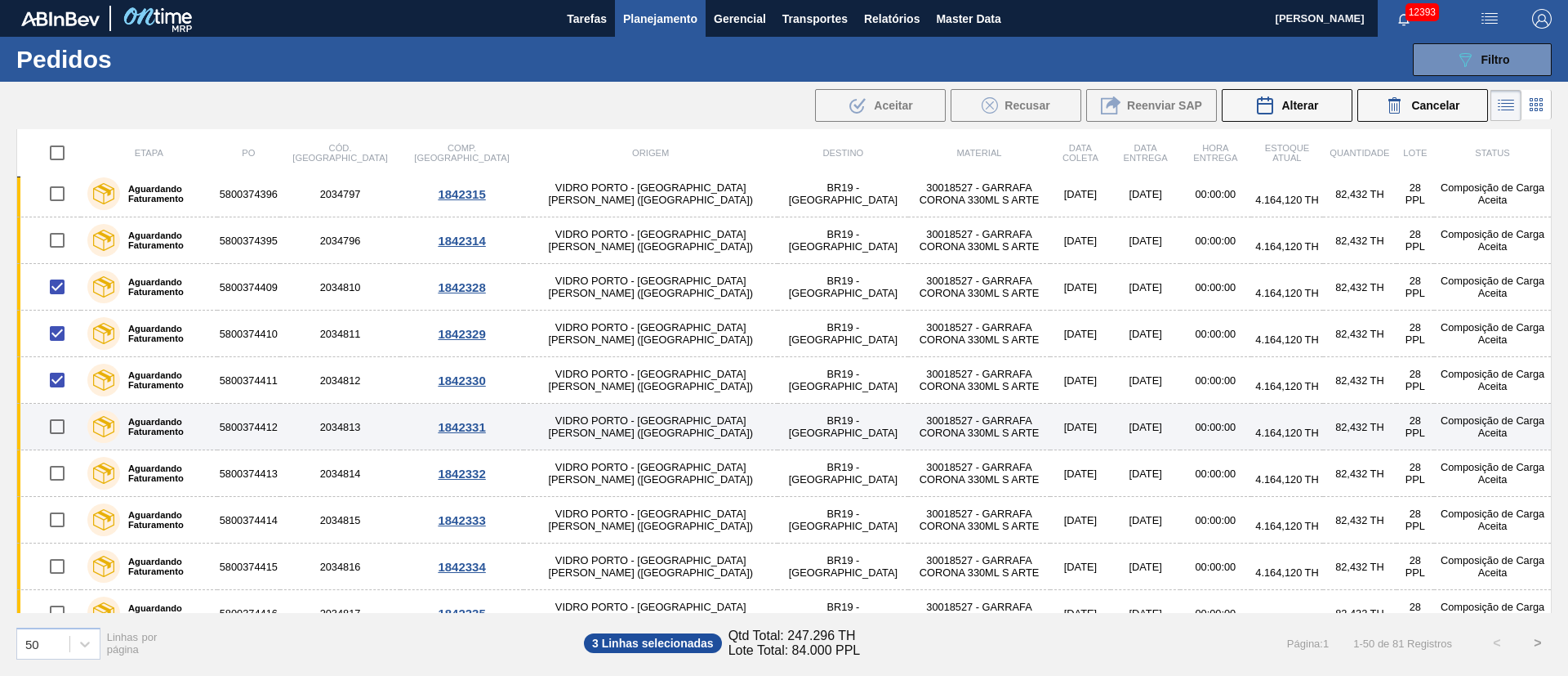
click at [56, 438] on input "checkbox" at bounding box center [56, 426] width 34 height 34
checkbox input "true"
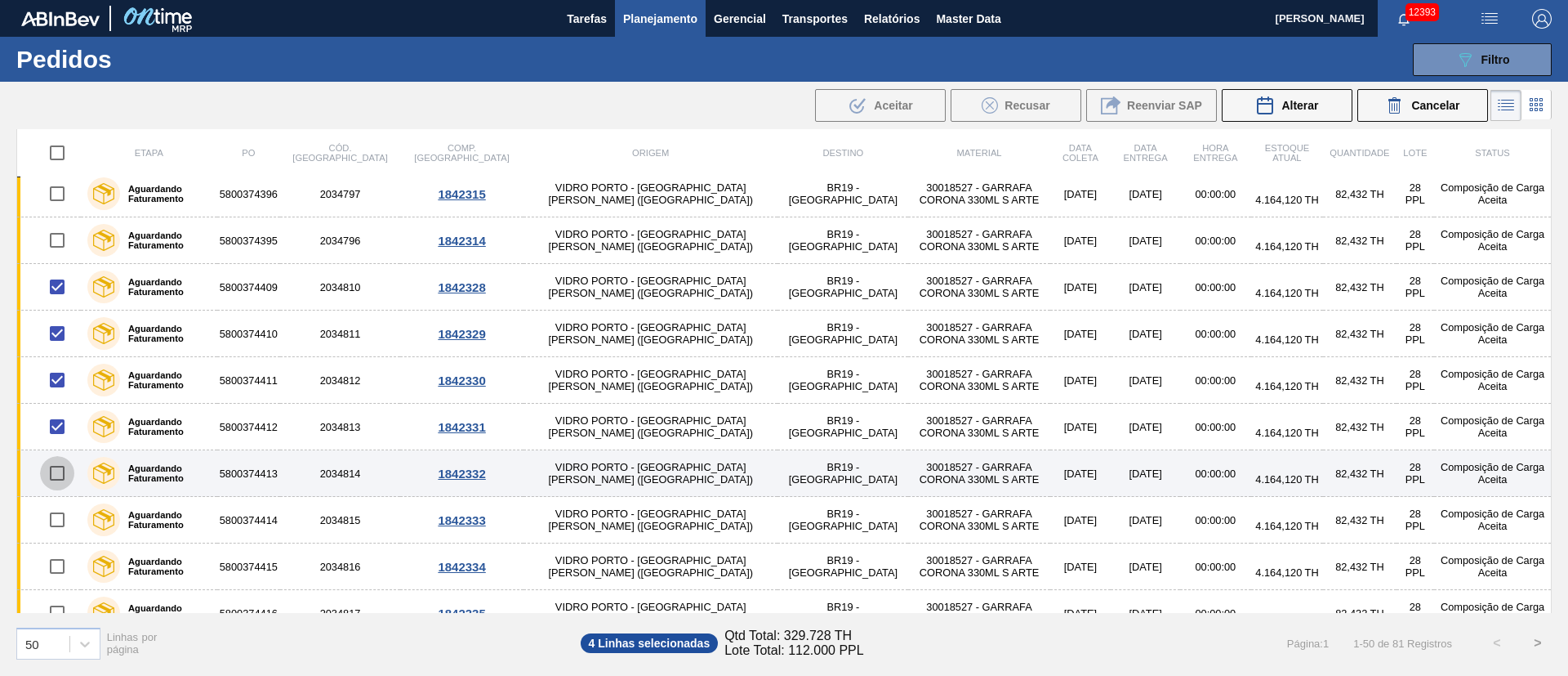
click at [51, 477] on input "checkbox" at bounding box center [56, 472] width 34 height 34
checkbox input "true"
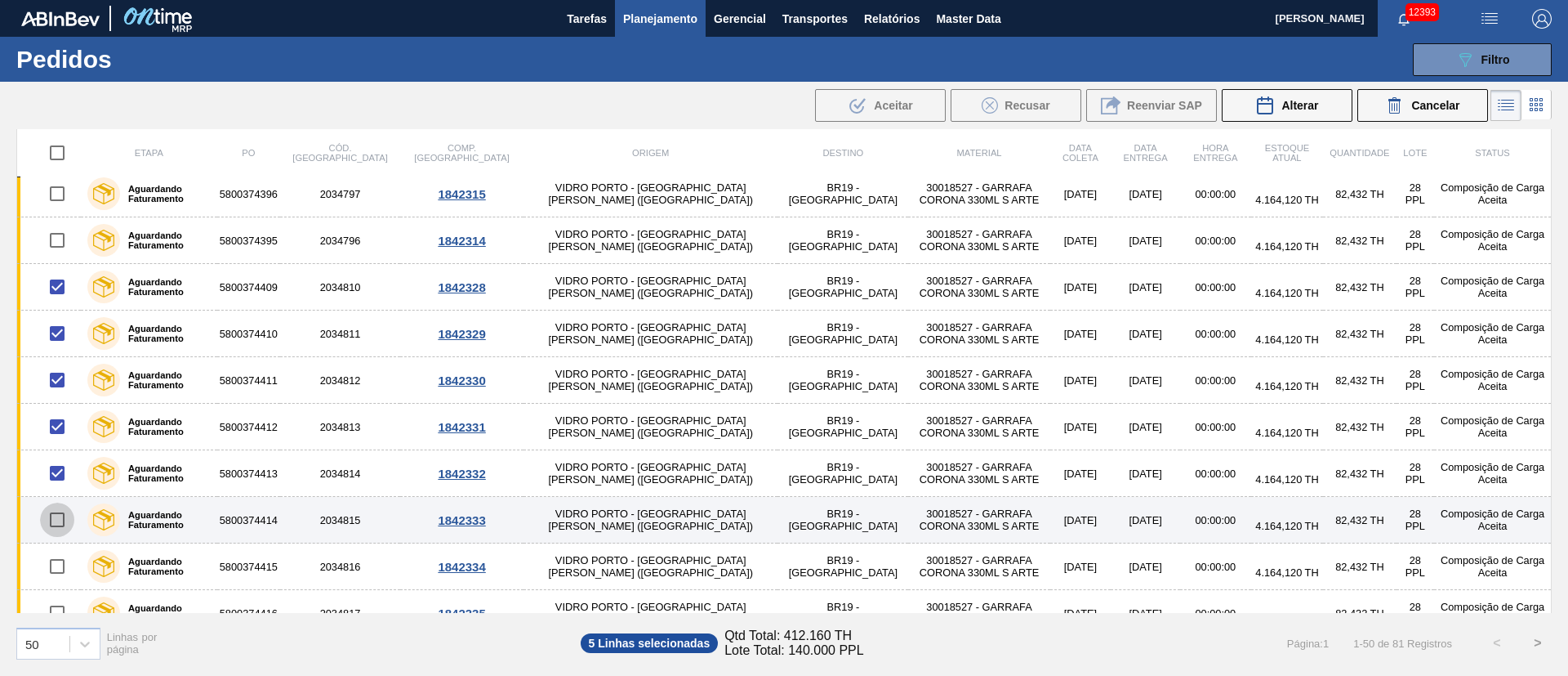
click at [52, 528] on input "checkbox" at bounding box center [56, 520] width 34 height 34
click at [50, 522] on input "checkbox" at bounding box center [56, 520] width 34 height 34
checkbox input "false"
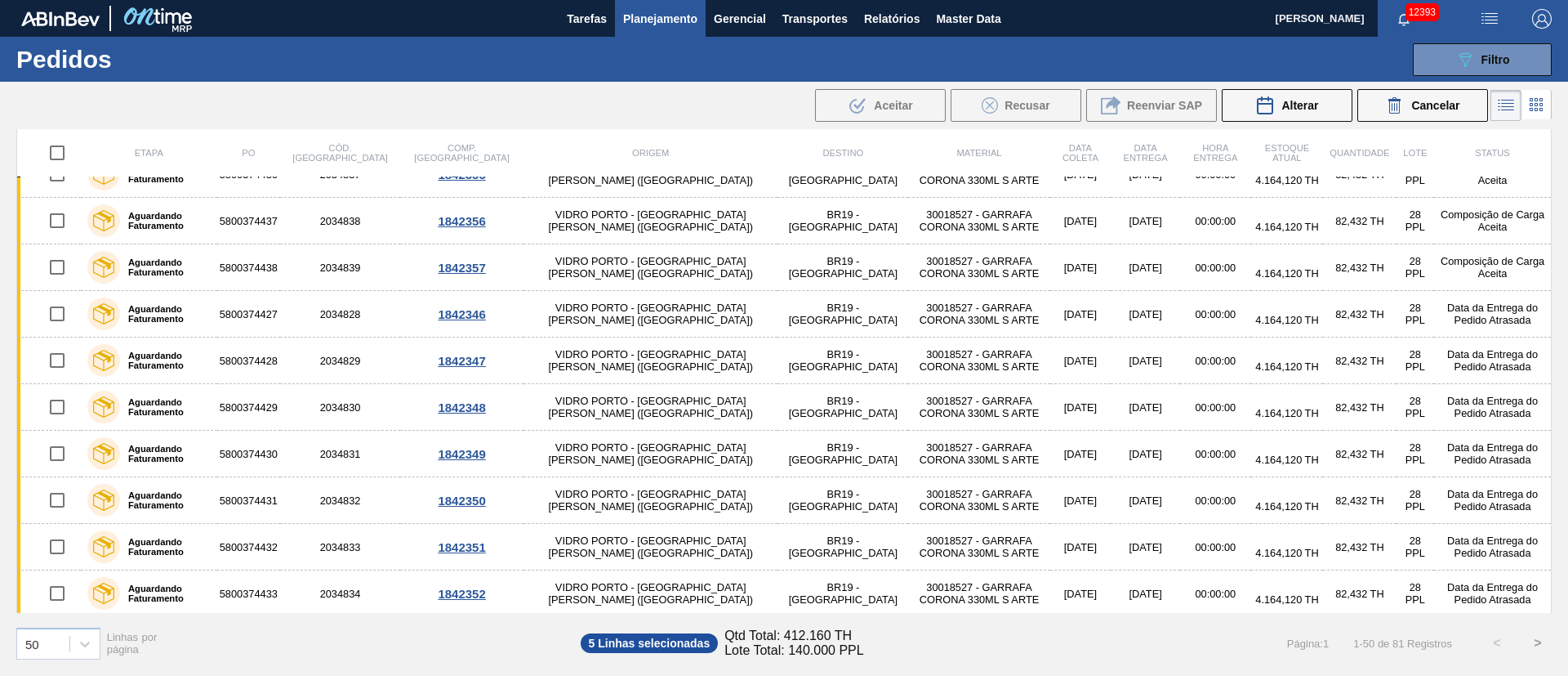
scroll to position [1895, 0]
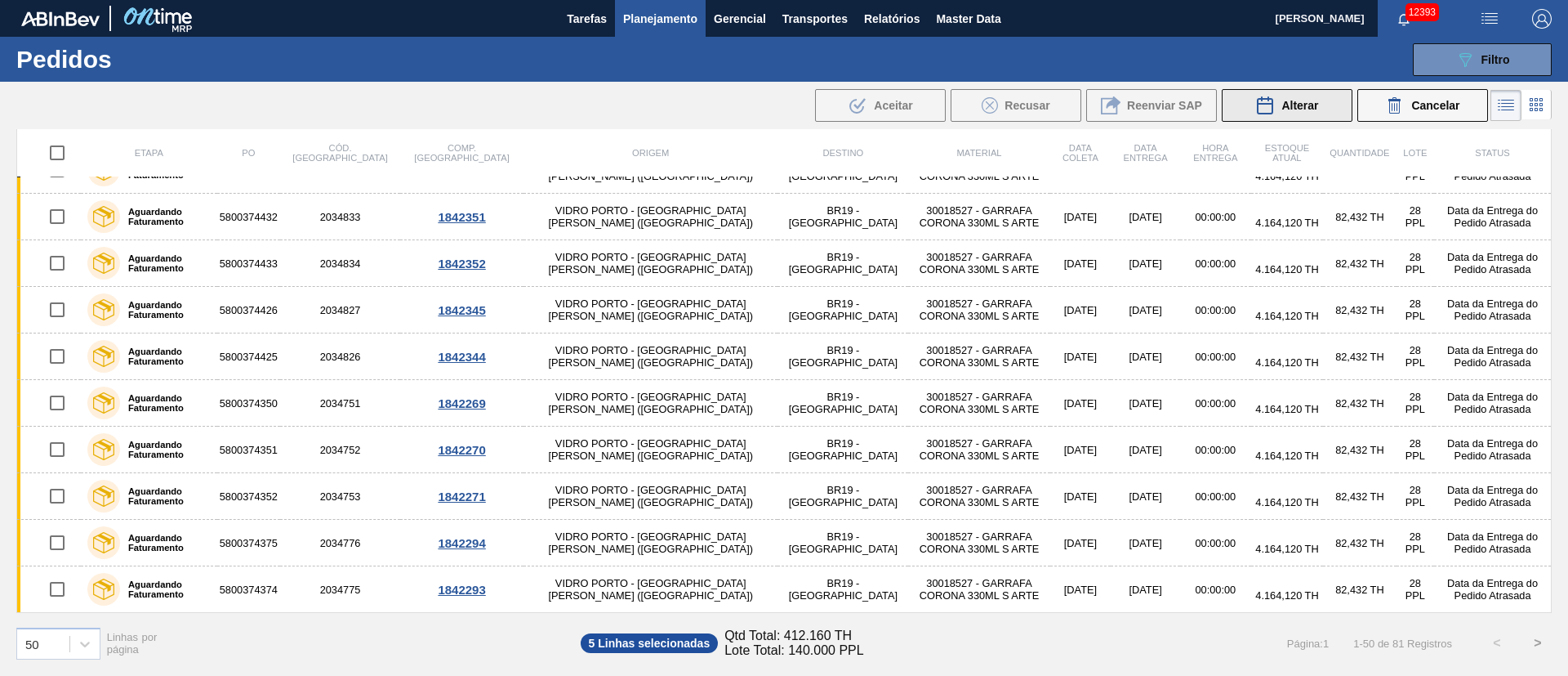
click at [1325, 96] on button "Alterar" at bounding box center [1287, 105] width 131 height 32
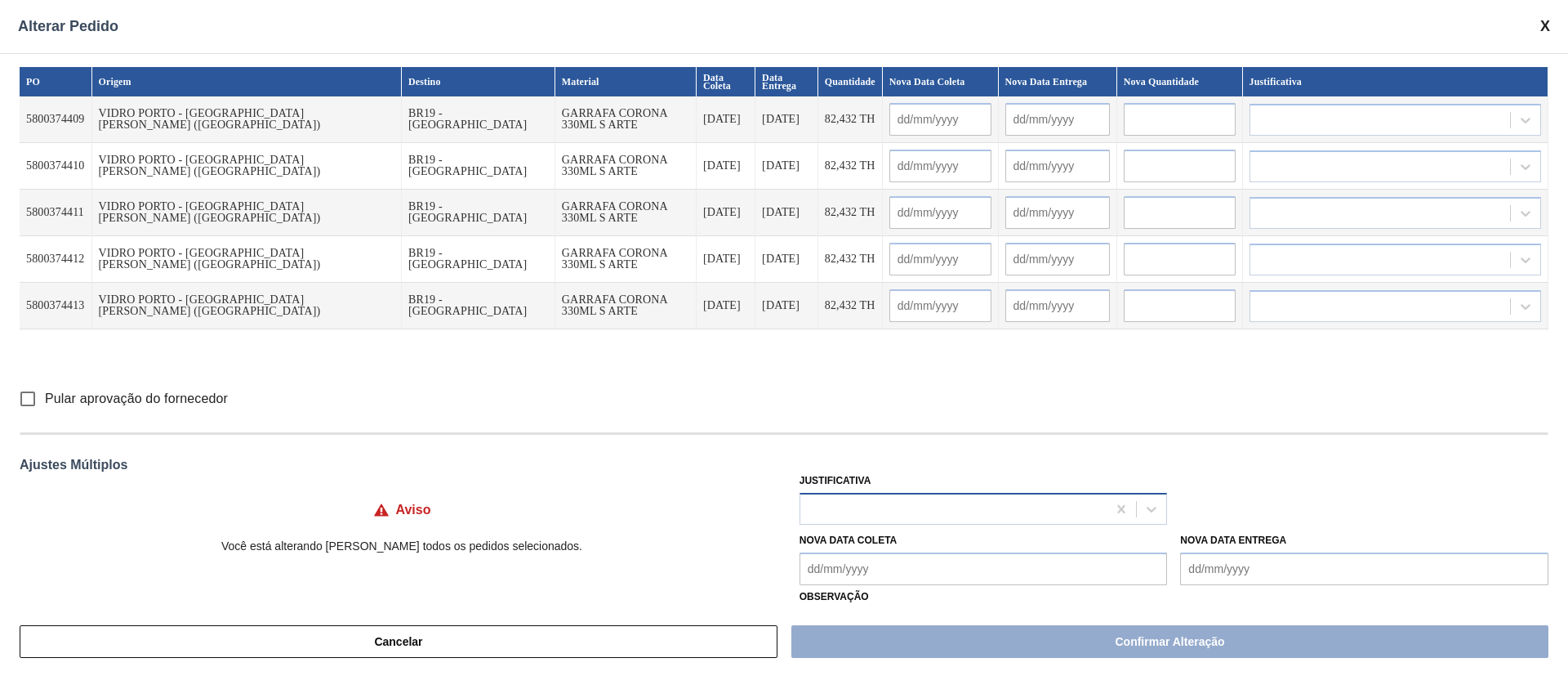
click at [821, 502] on div at bounding box center [954, 509] width 307 height 24
type input "ou"
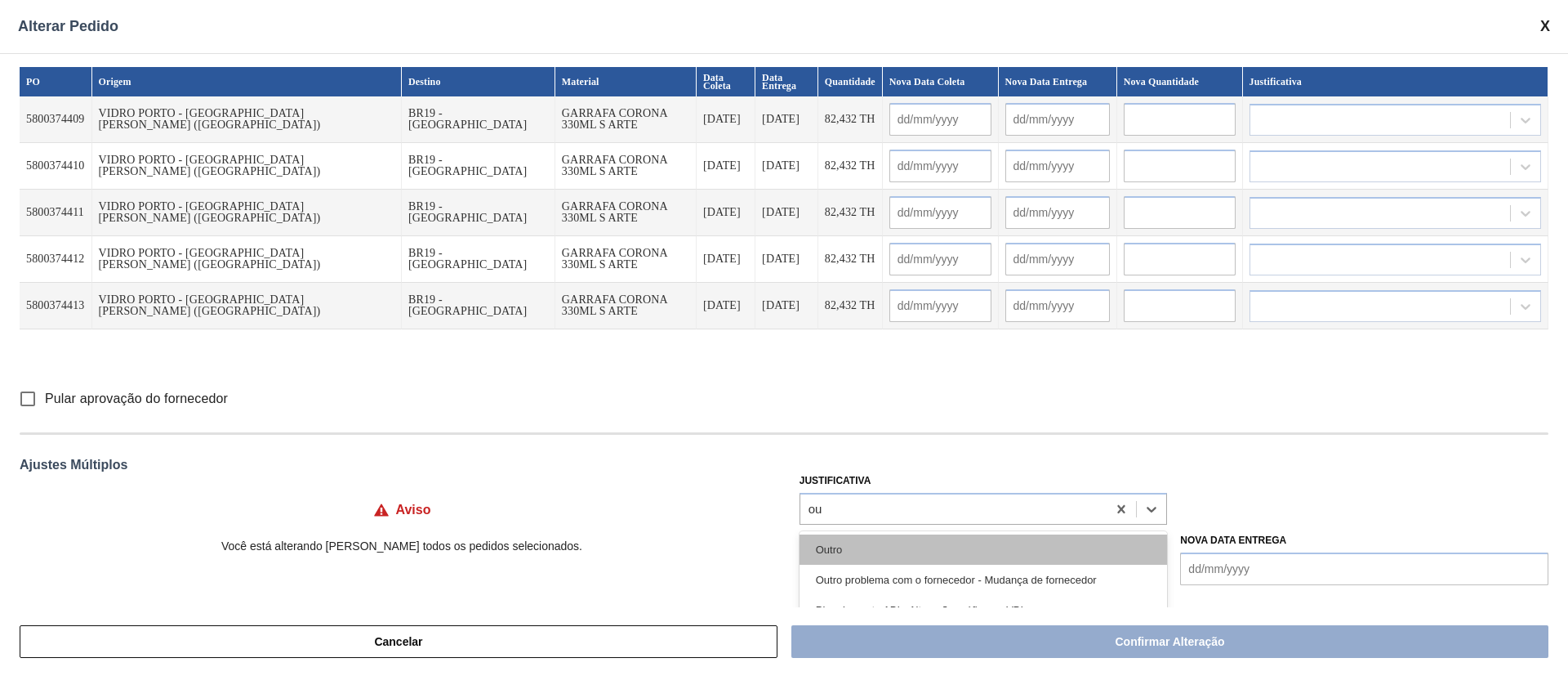
click at [853, 548] on div "Outro" at bounding box center [984, 549] width 368 height 31
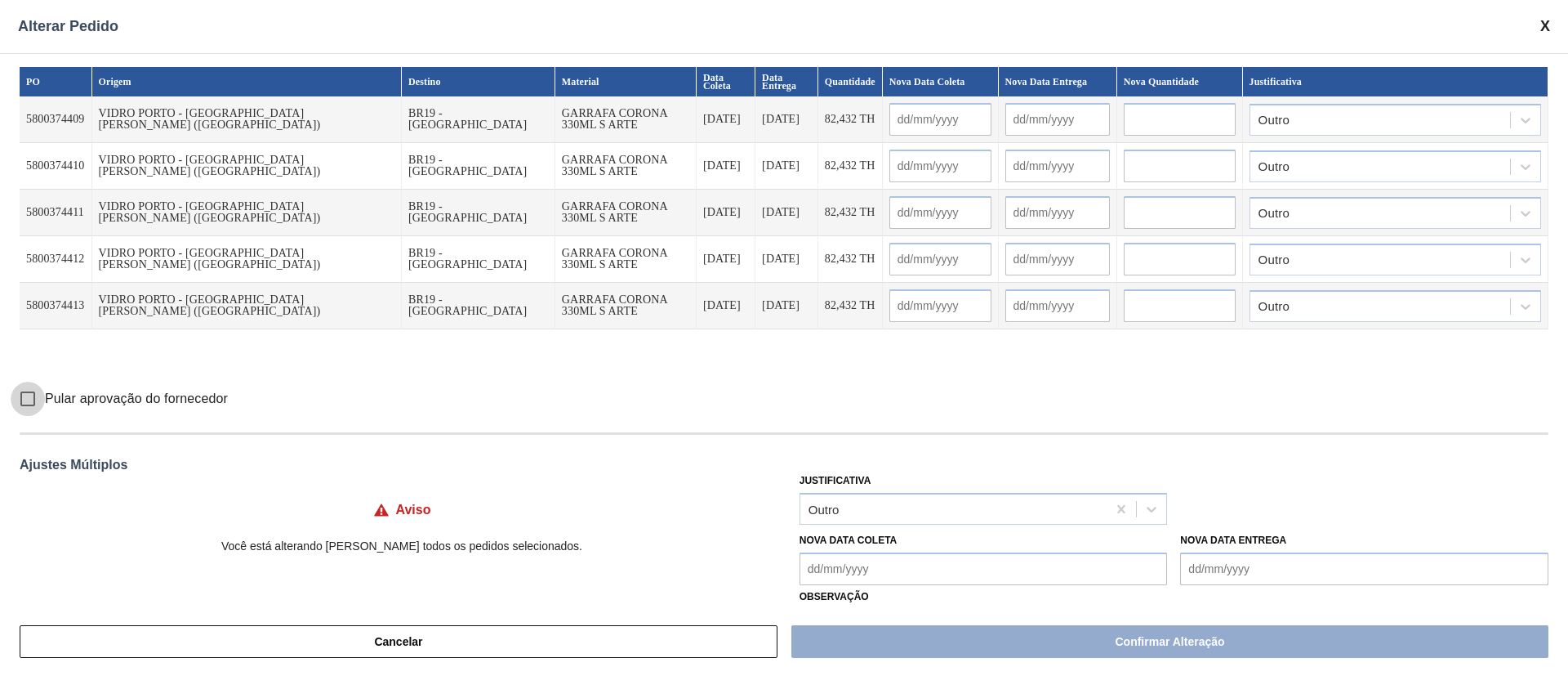
click at [16, 402] on input "Pular aprovação do fornecedor" at bounding box center [27, 398] width 34 height 34
checkbox input "true"
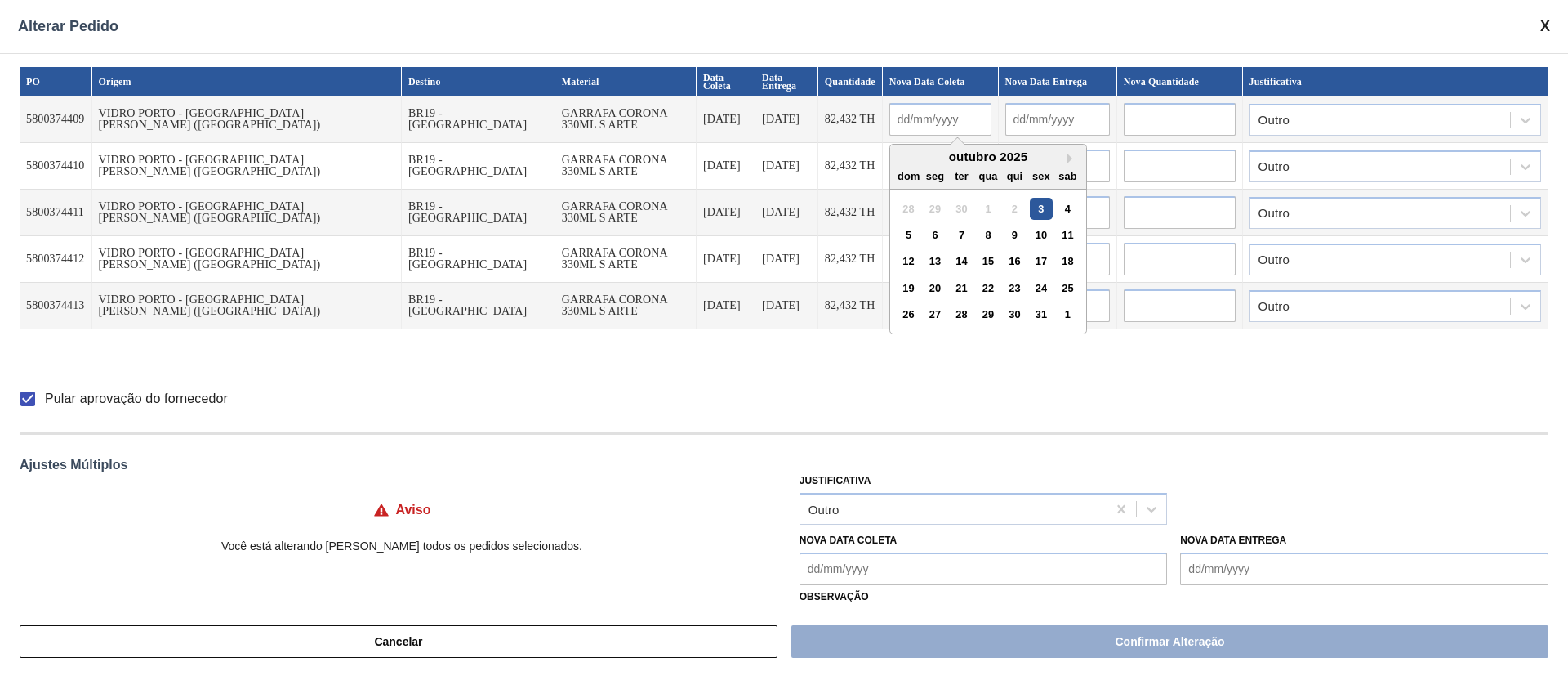
click at [890, 129] on input "text" at bounding box center [940, 119] width 102 height 32
click at [898, 318] on div "26" at bounding box center [909, 314] width 22 height 22
type input "[DATE]"
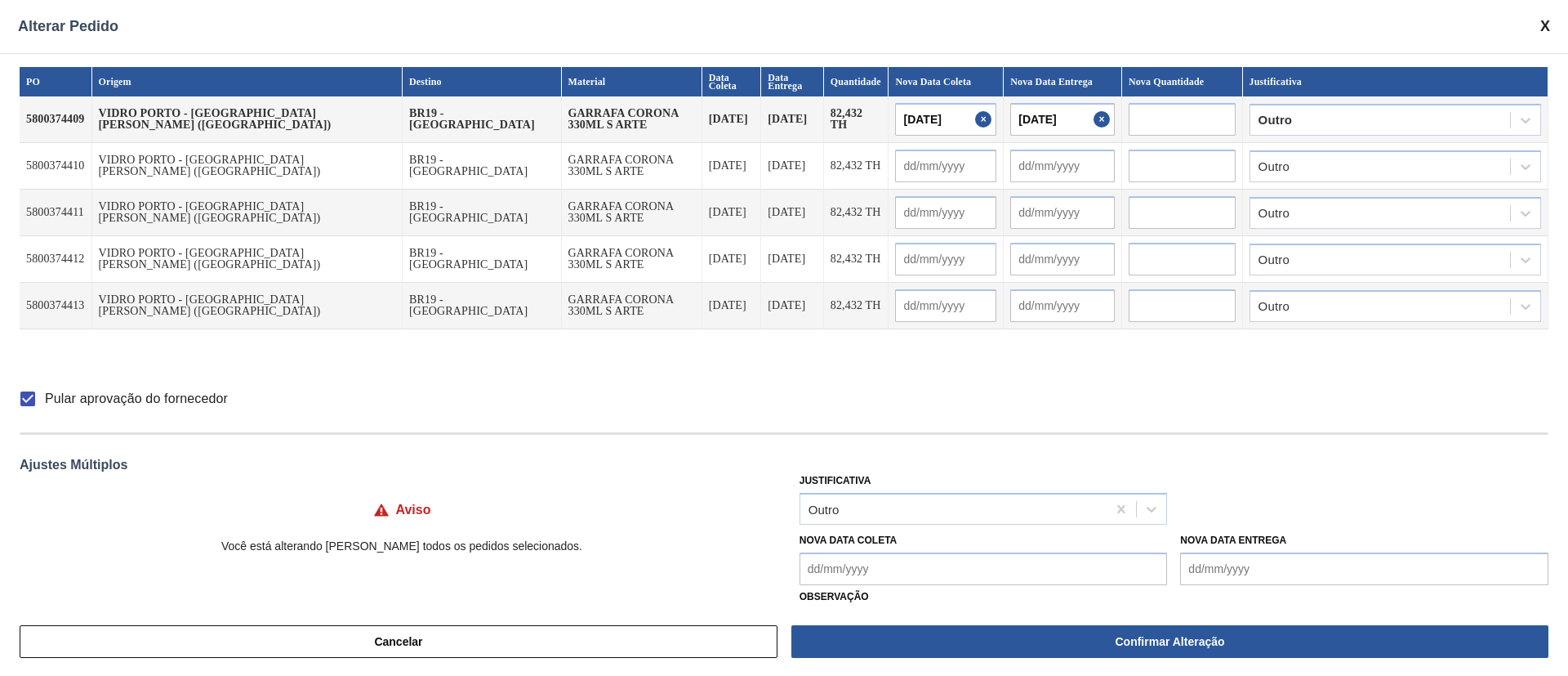
click at [976, 119] on button "Close" at bounding box center [986, 119] width 21 height 32
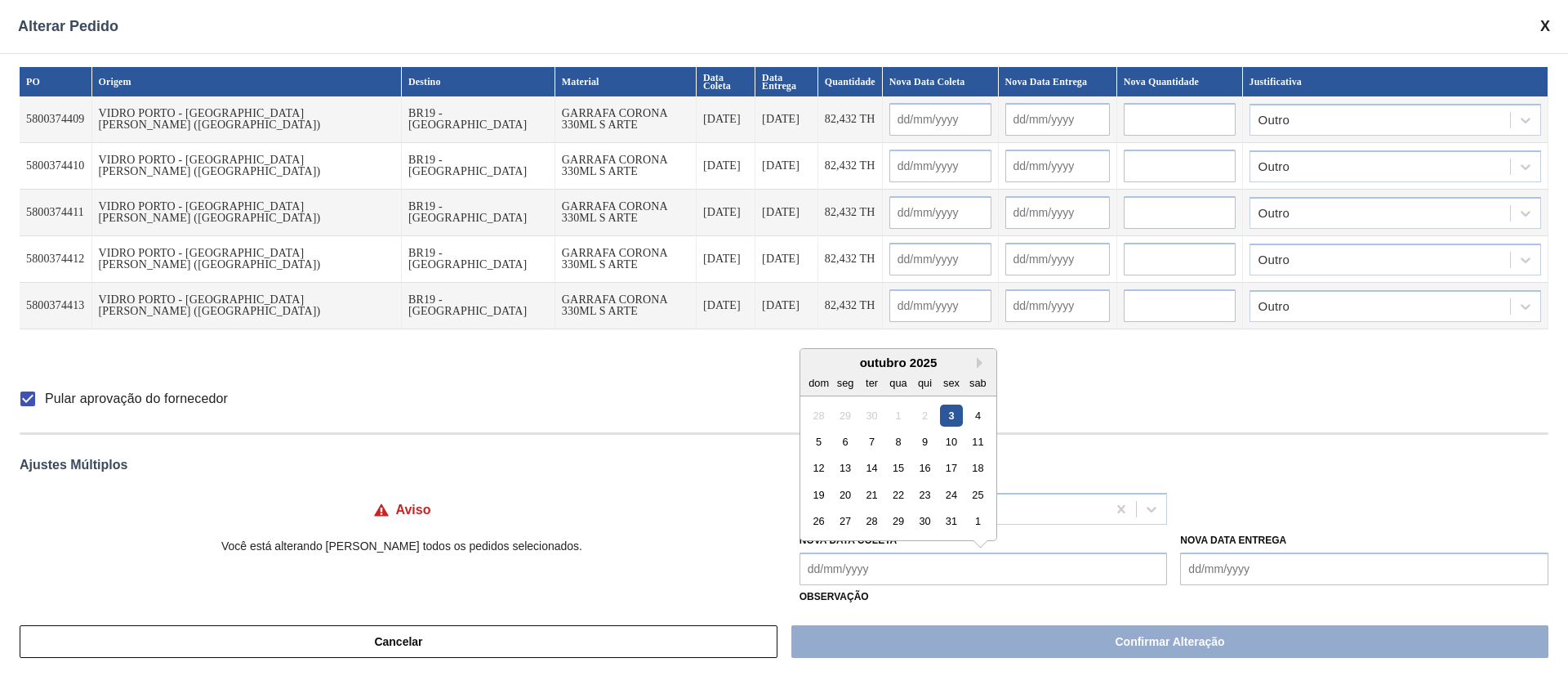
click at [905, 578] on Coleta "Nova Data Coleta" at bounding box center [984, 569] width 368 height 32
click at [852, 493] on div "20" at bounding box center [845, 494] width 22 height 22
type Coleta "[DATE]"
type input "[DATE]"
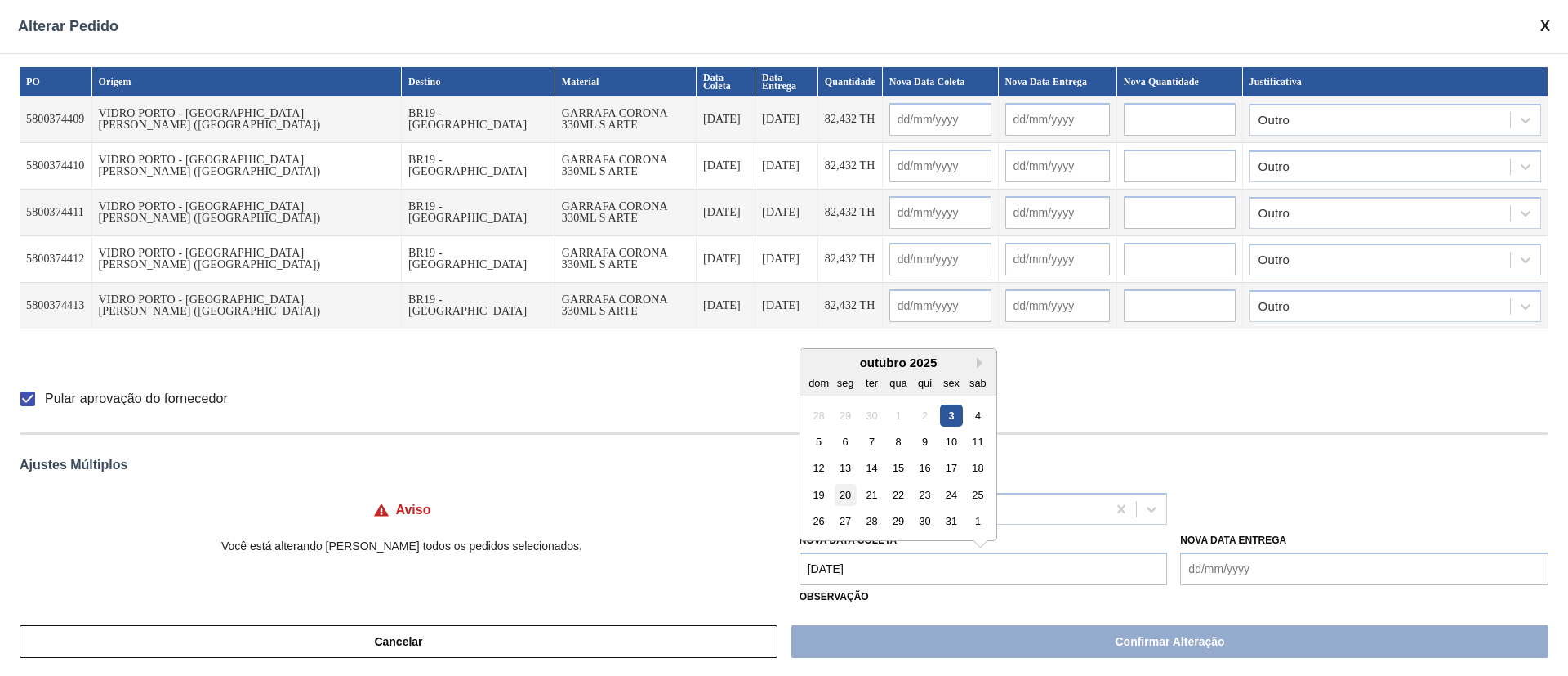
type input "[DATE]"
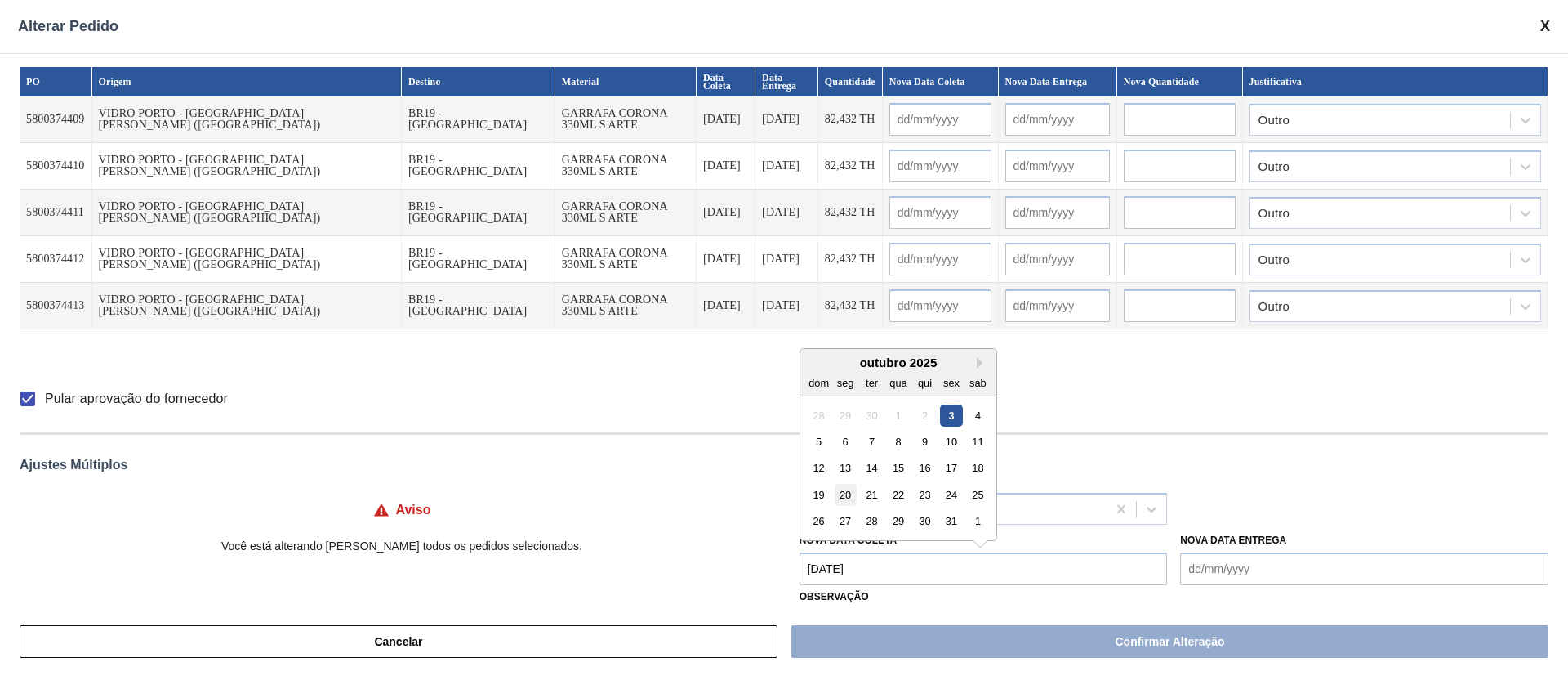
type input "[DATE]"
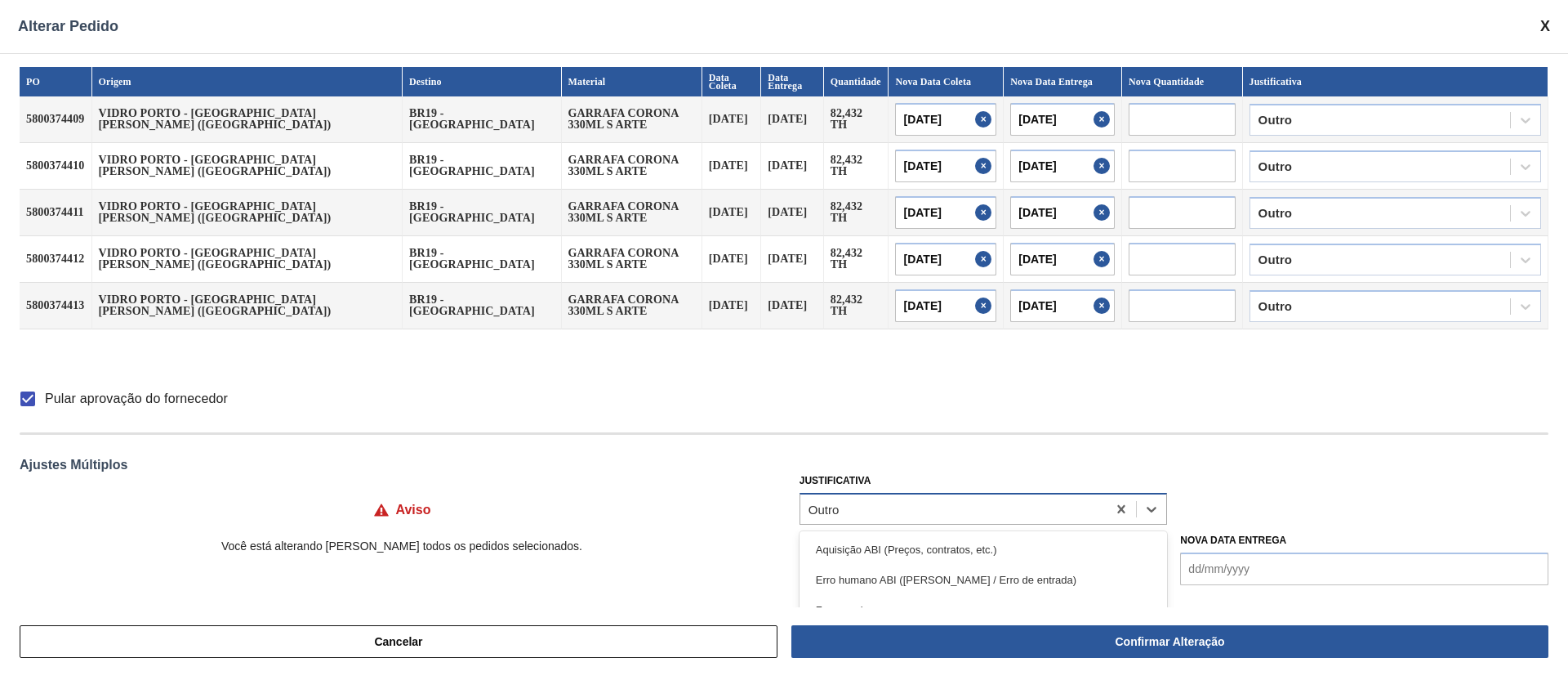
click at [942, 505] on div "Outro" at bounding box center [954, 509] width 307 height 24
click at [1050, 406] on div "Pular aprovação do fornecedor" at bounding box center [784, 398] width 1529 height 34
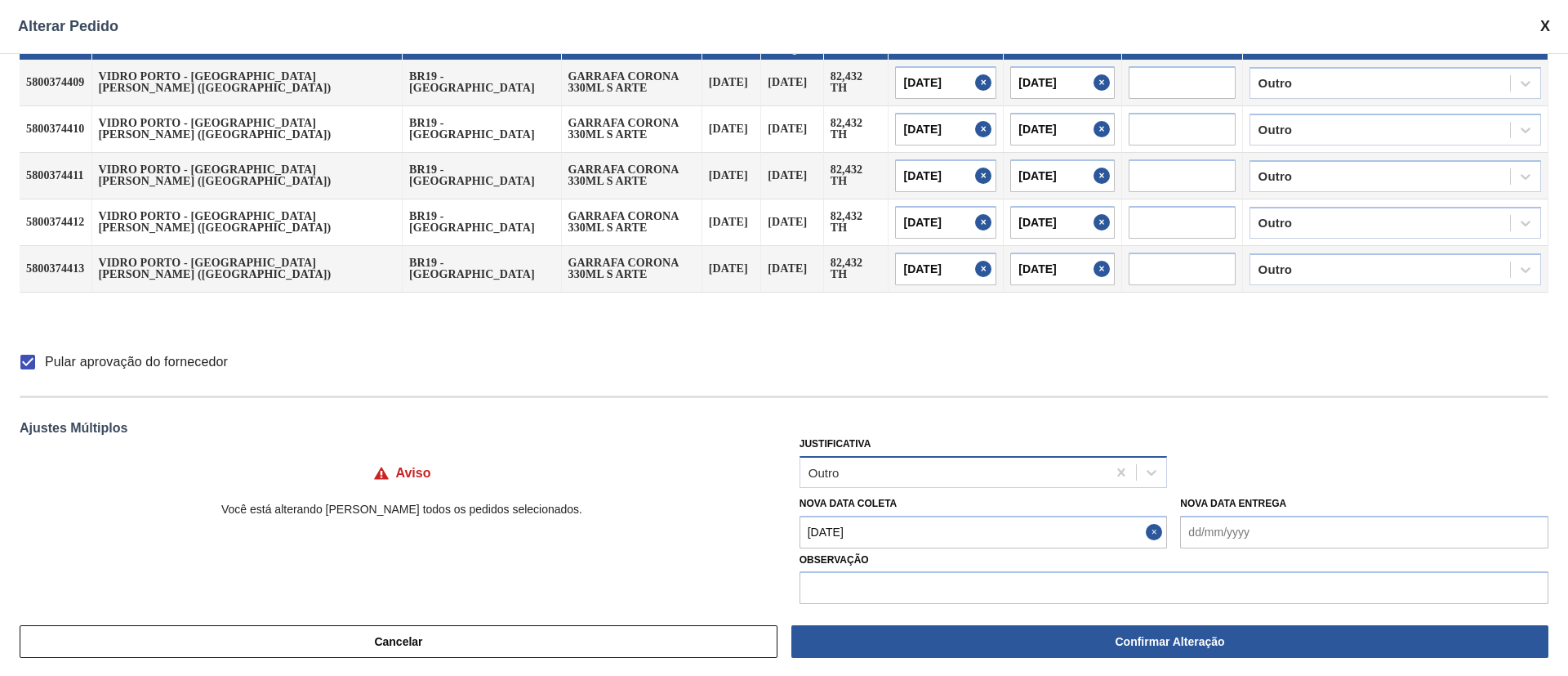
scroll to position [53, 0]
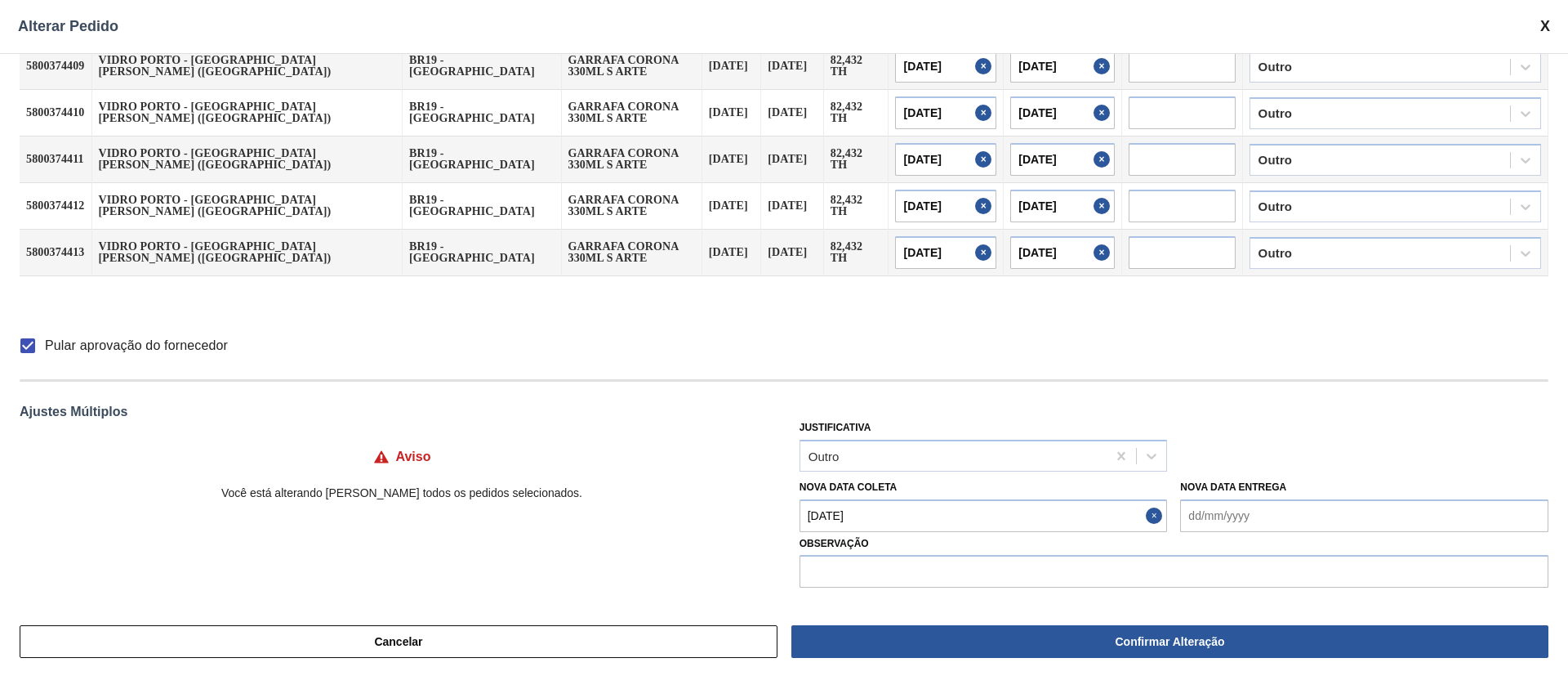
click at [990, 513] on Coleta "[DATE]" at bounding box center [984, 515] width 368 height 32
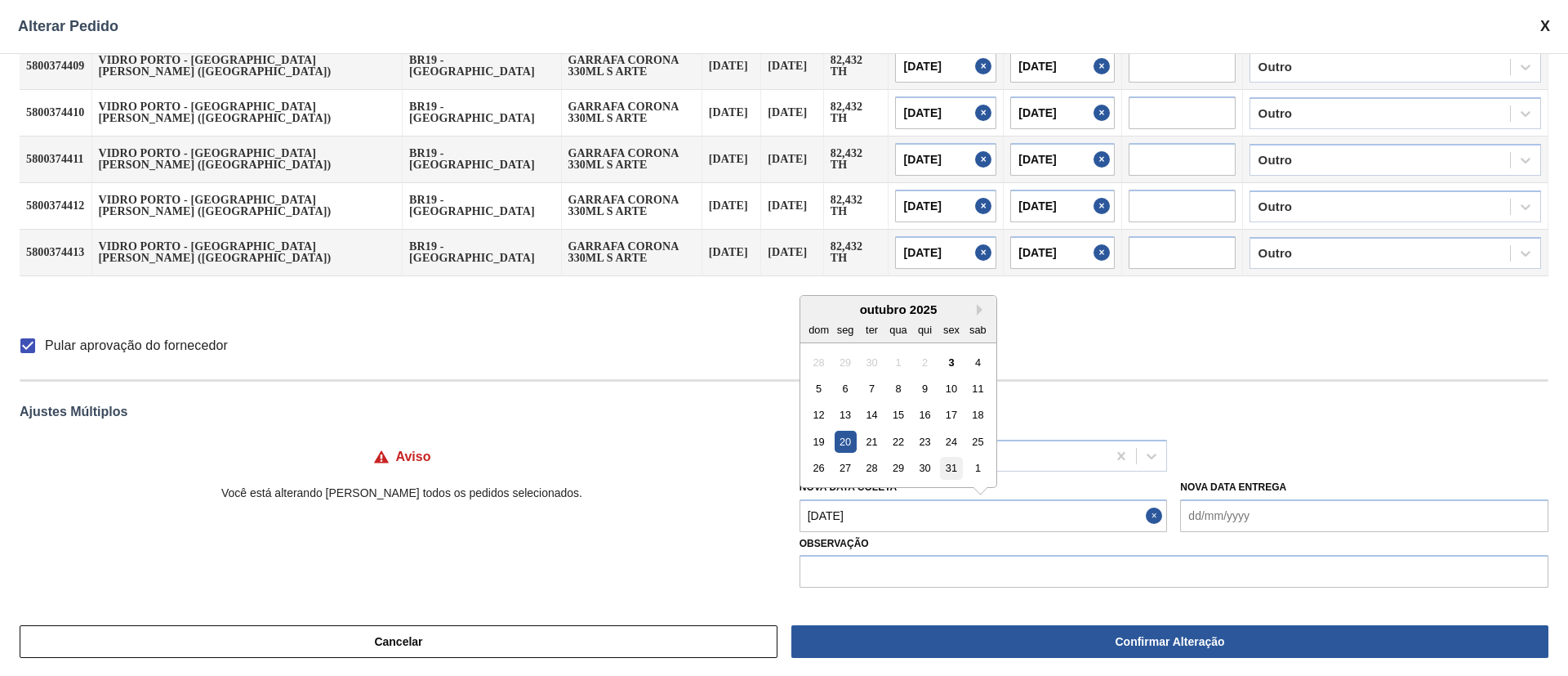
click at [942, 463] on div "31" at bounding box center [952, 468] width 22 height 22
type Coleta "[DATE]"
type input "[DATE]"
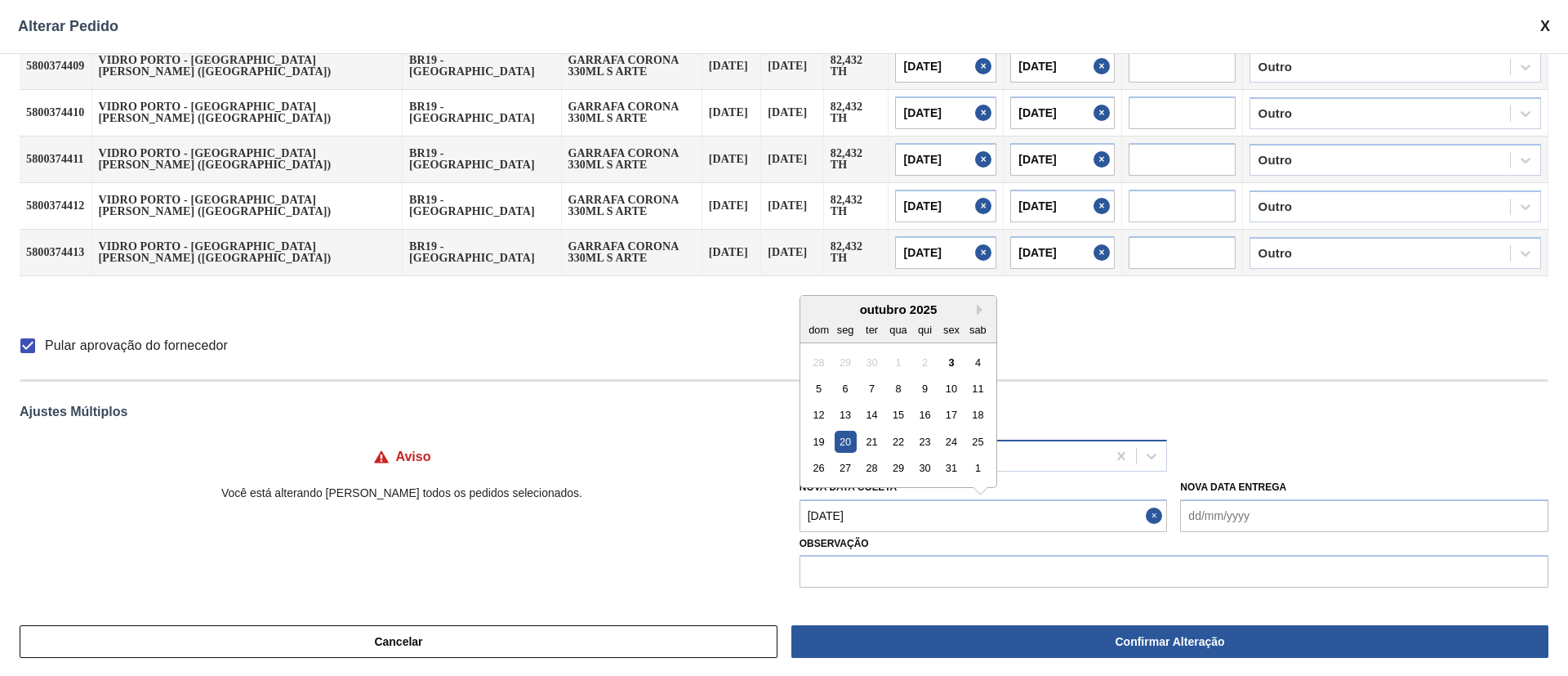
type input "[DATE]"
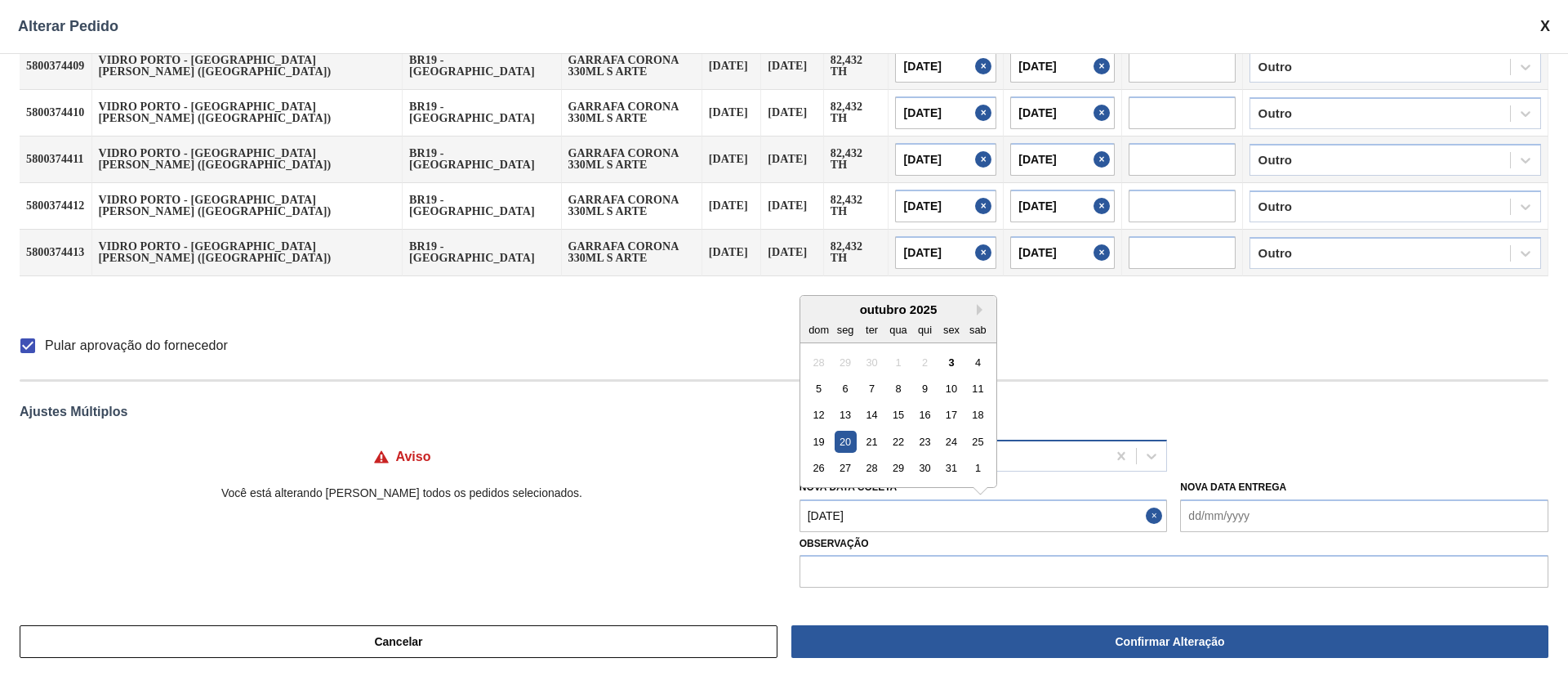
type input "[DATE]"
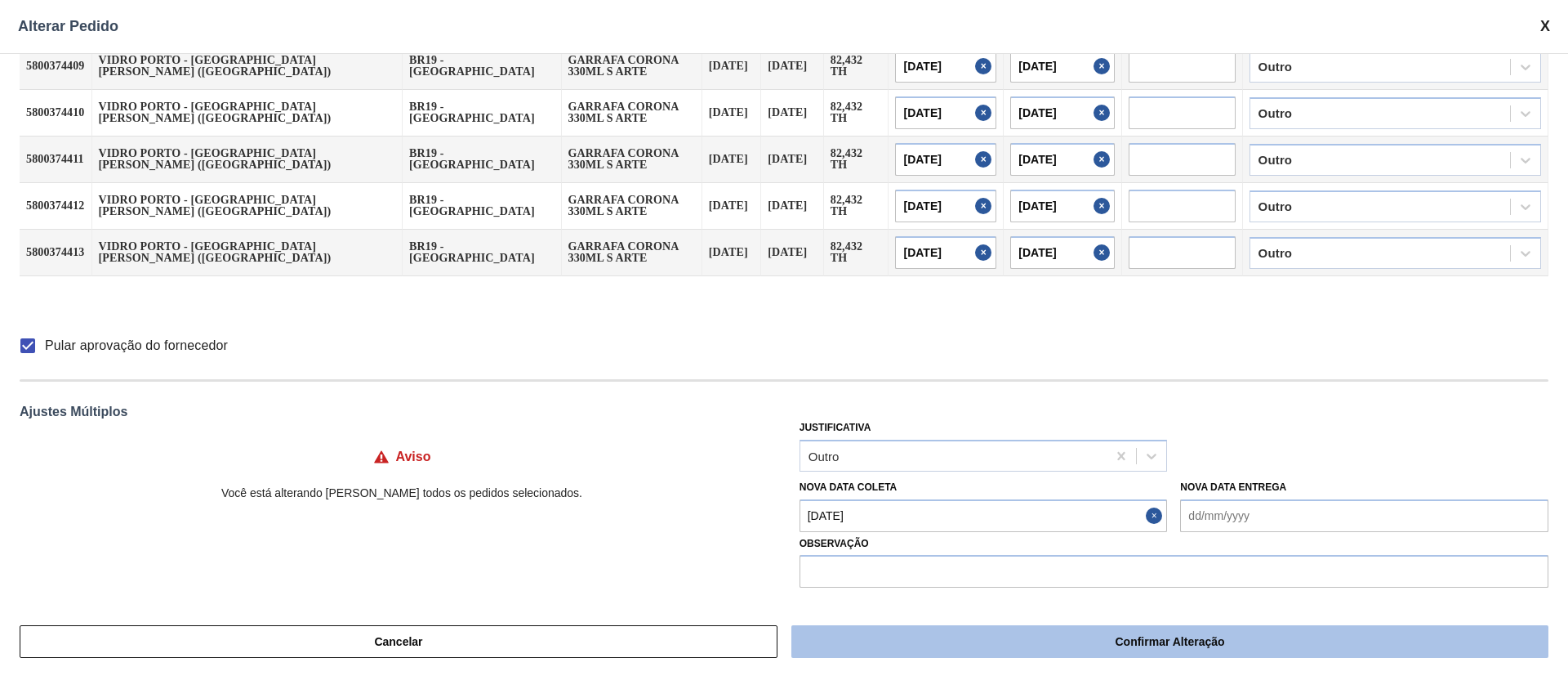
click at [983, 636] on button "Confirmar Alteração" at bounding box center [1170, 641] width 757 height 32
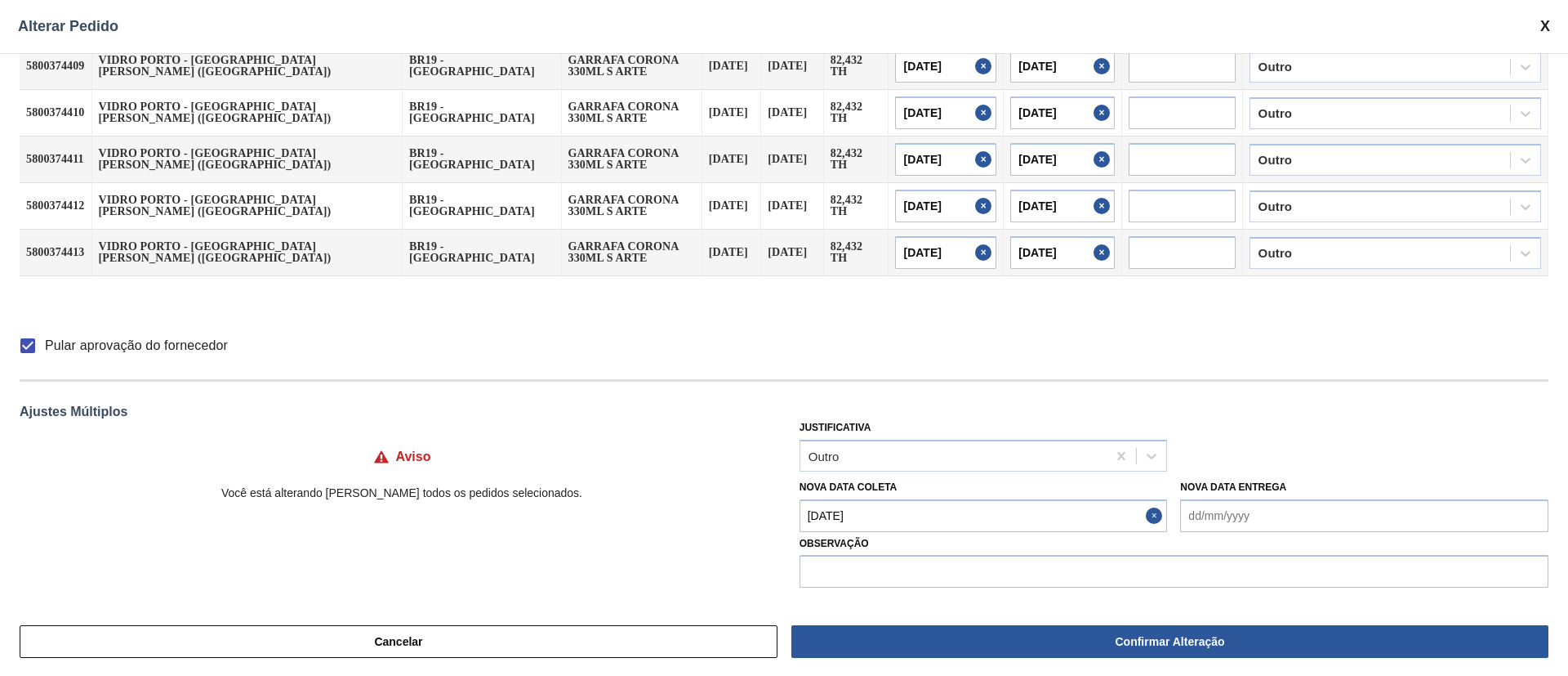
checkbox input "false"
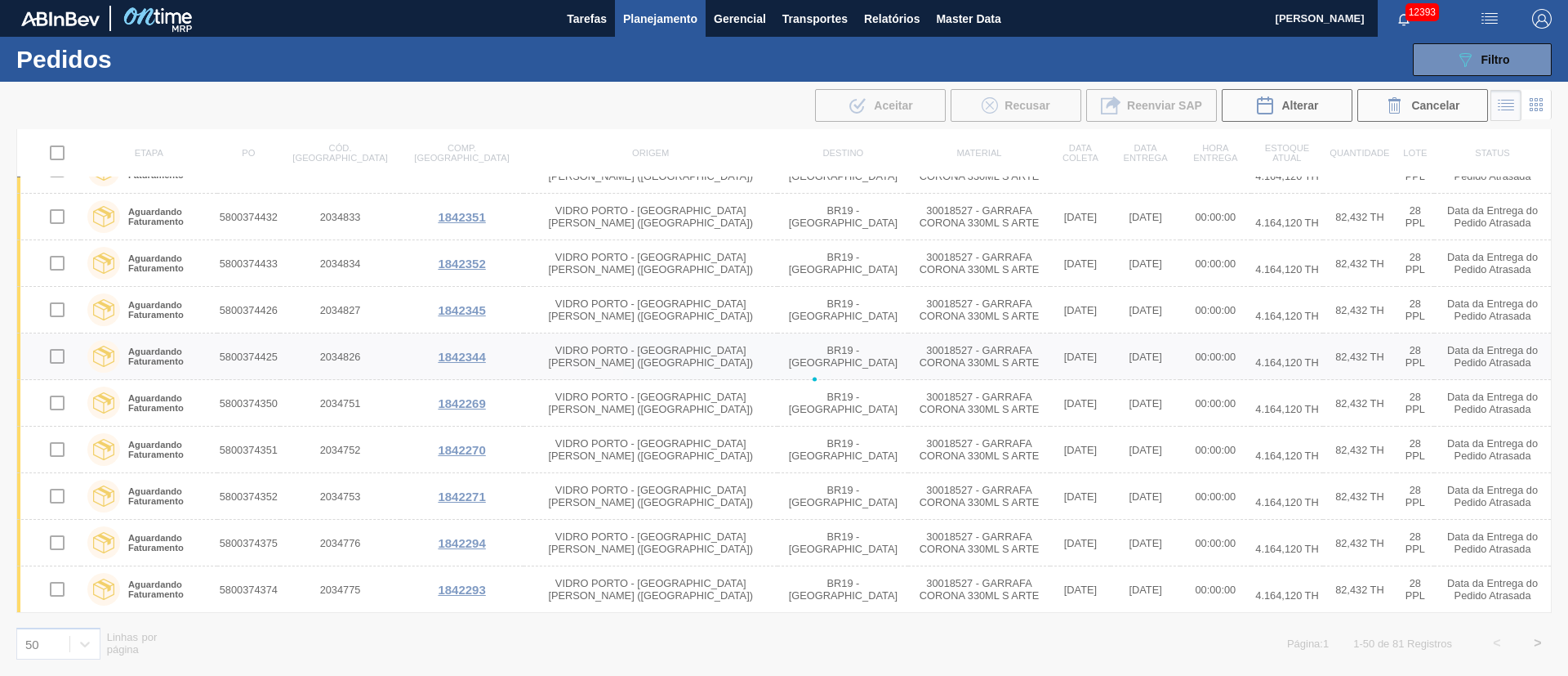
checkbox input "false"
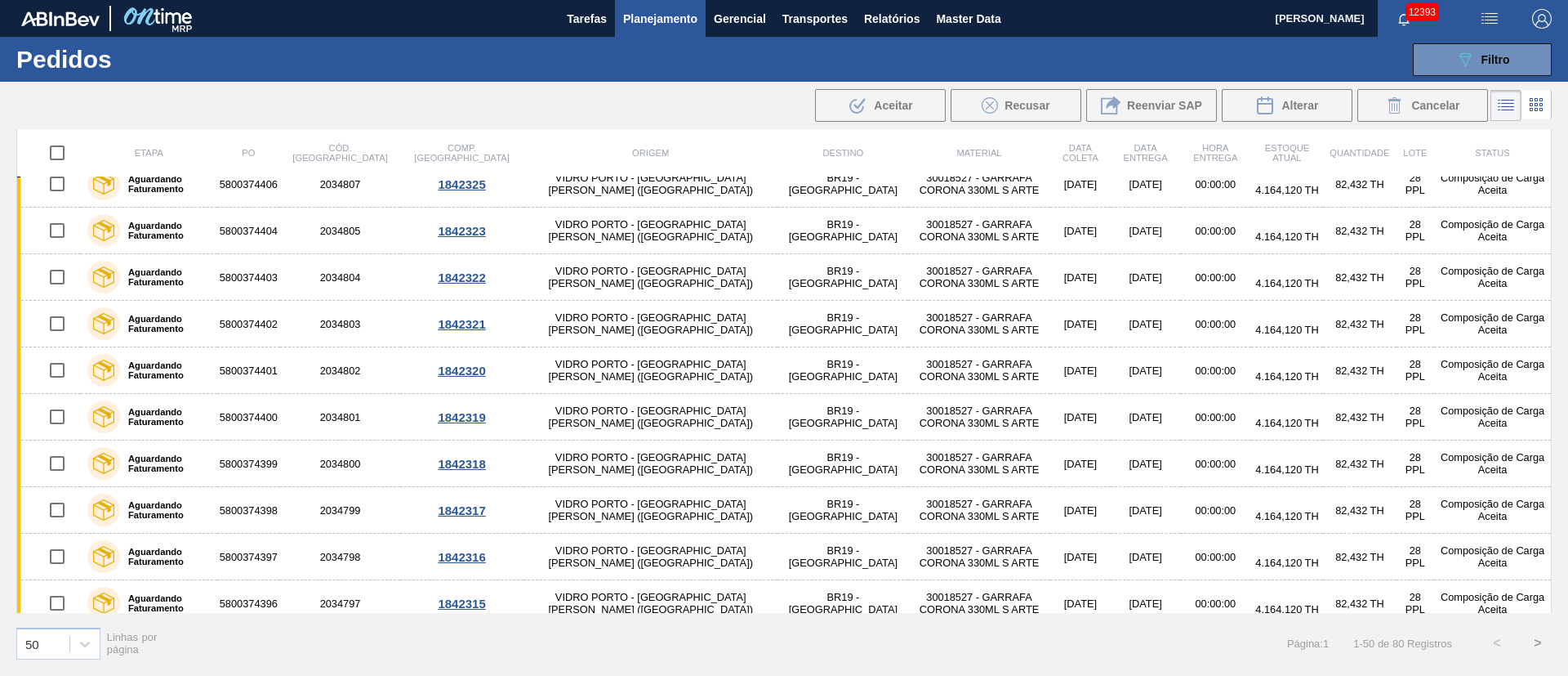
scroll to position [0, 0]
